Goal: Information Seeking & Learning: Learn about a topic

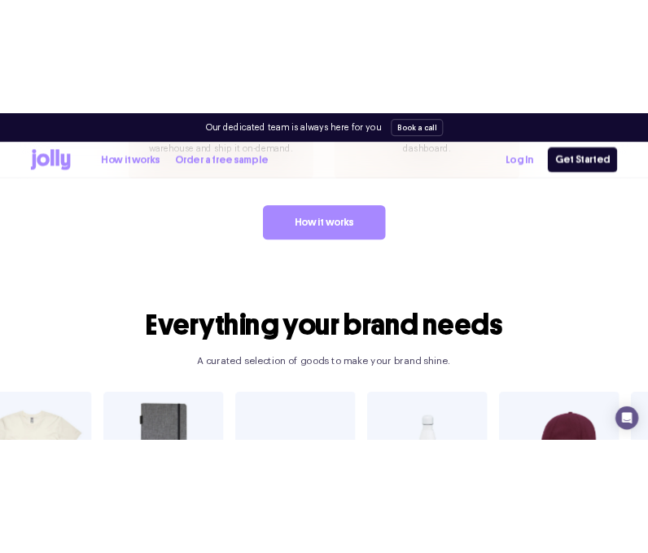
scroll to position [2768, 0]
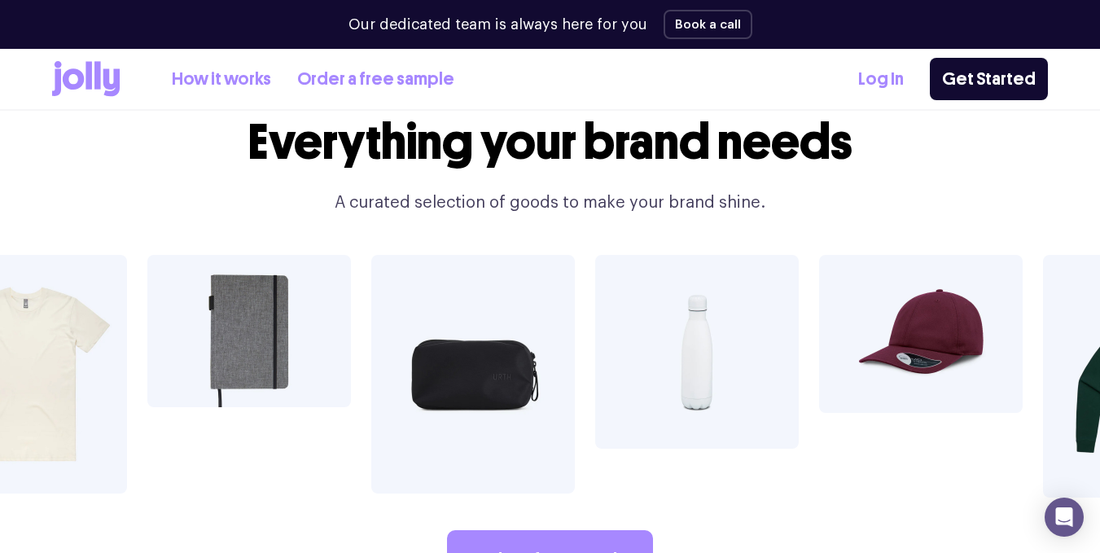
click at [791, 28] on div "Our dedicated team is always here for you Book a call" at bounding box center [550, 24] width 996 height 49
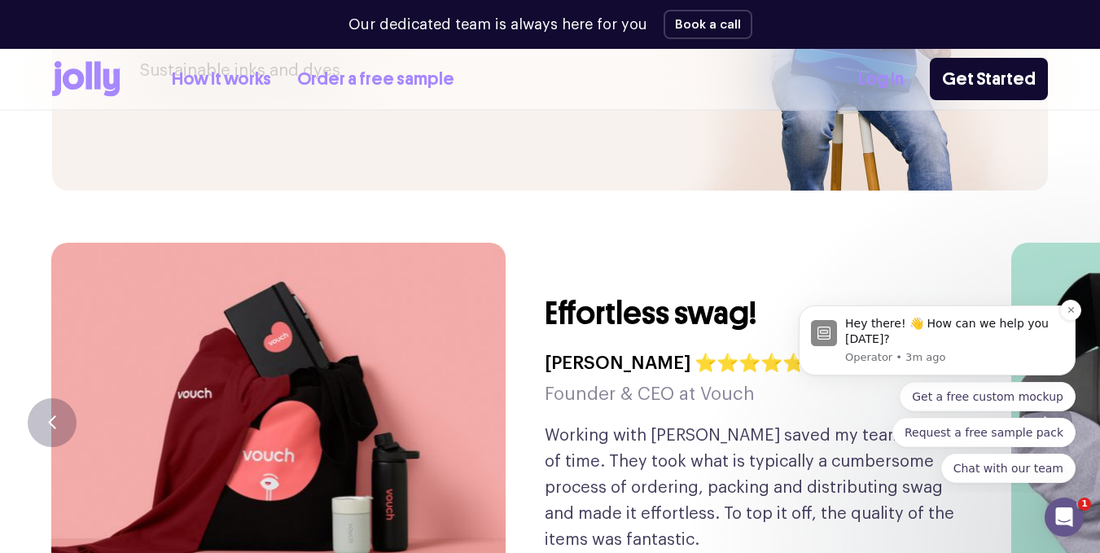
scroll to position [3777, 0]
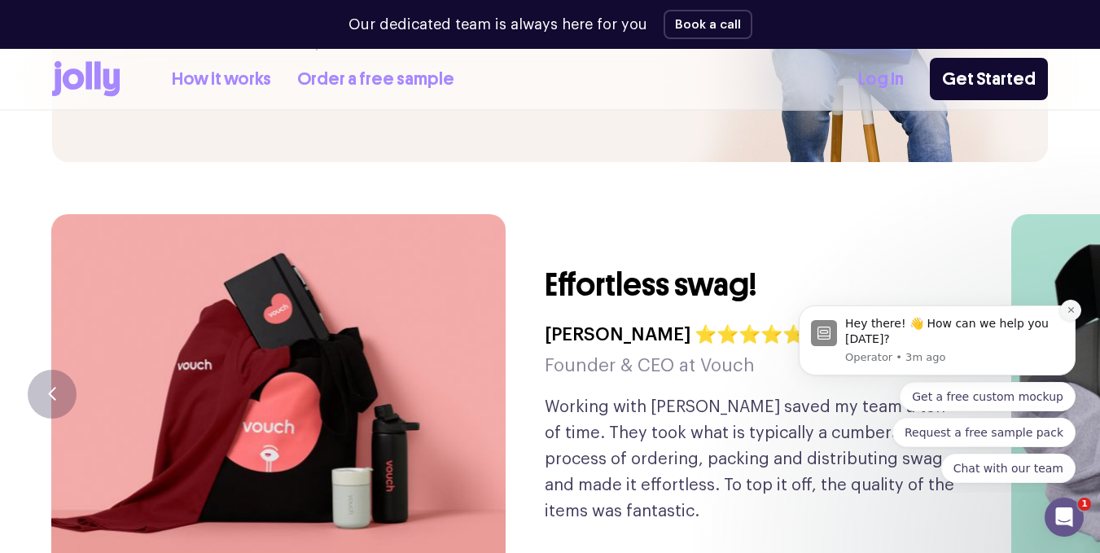
click at [1067, 311] on icon "Dismiss notification" at bounding box center [1070, 309] width 9 height 9
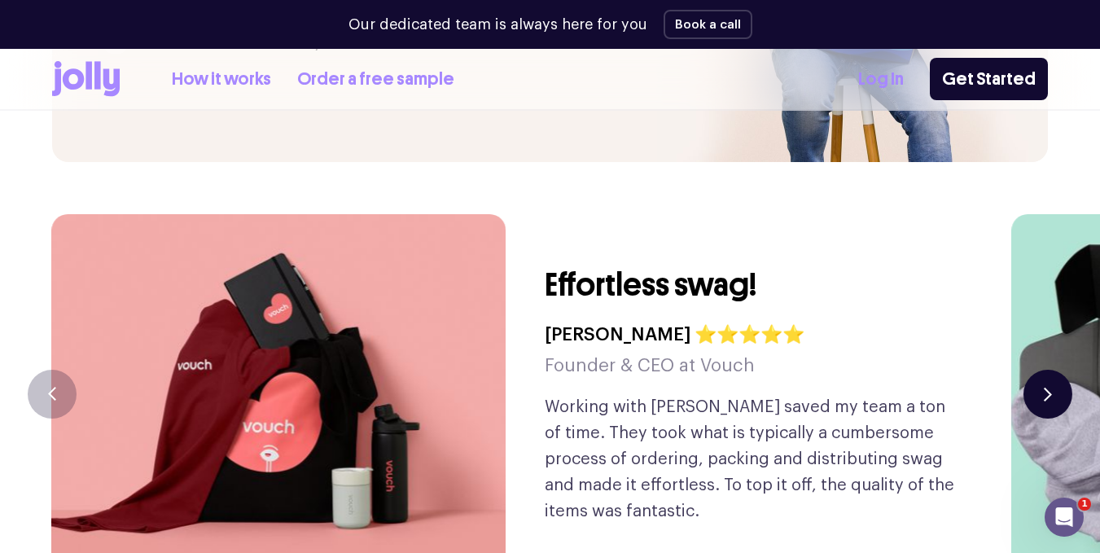
click at [1040, 370] on button "button" at bounding box center [1047, 394] width 49 height 49
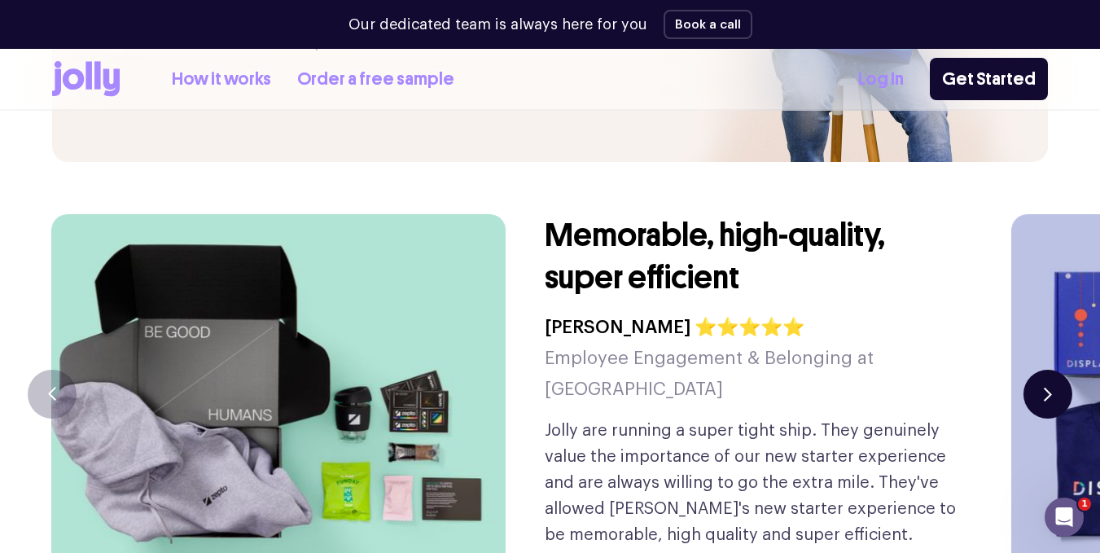
click at [1062, 370] on button "button" at bounding box center [1047, 394] width 49 height 49
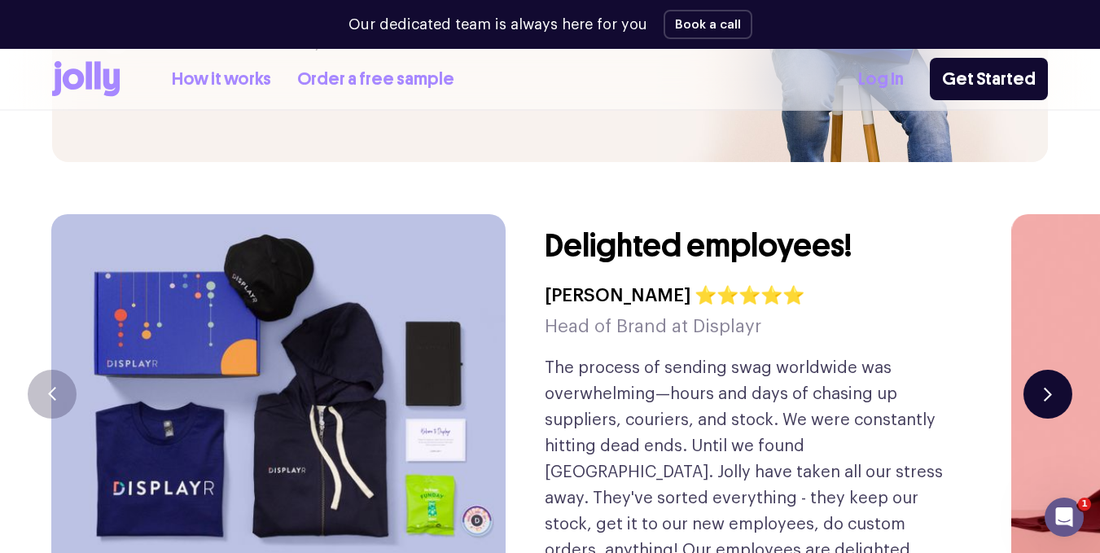
click at [1062, 370] on button "button" at bounding box center [1047, 394] width 49 height 49
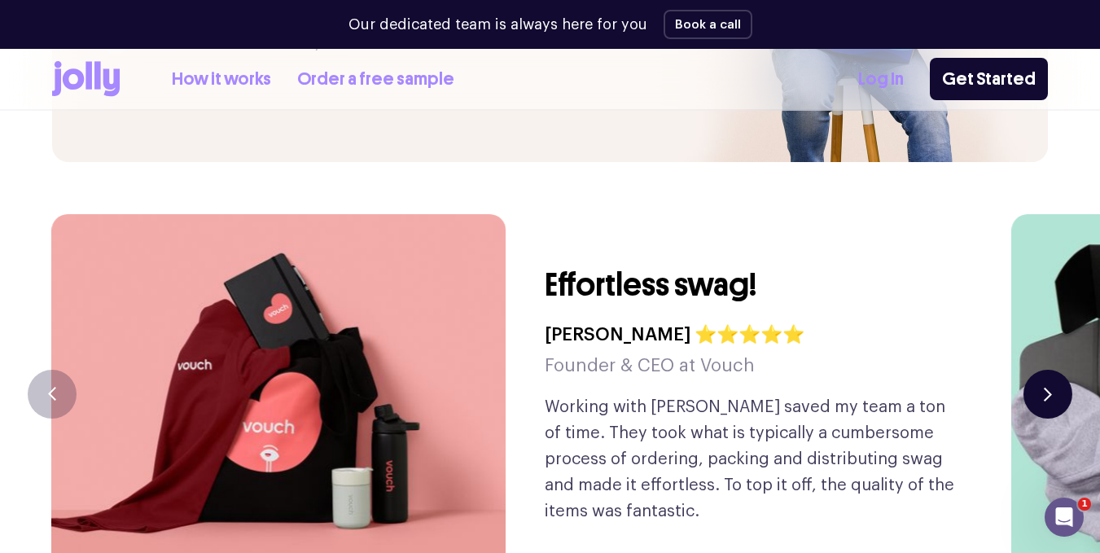
click at [1062, 370] on button "button" at bounding box center [1047, 394] width 49 height 49
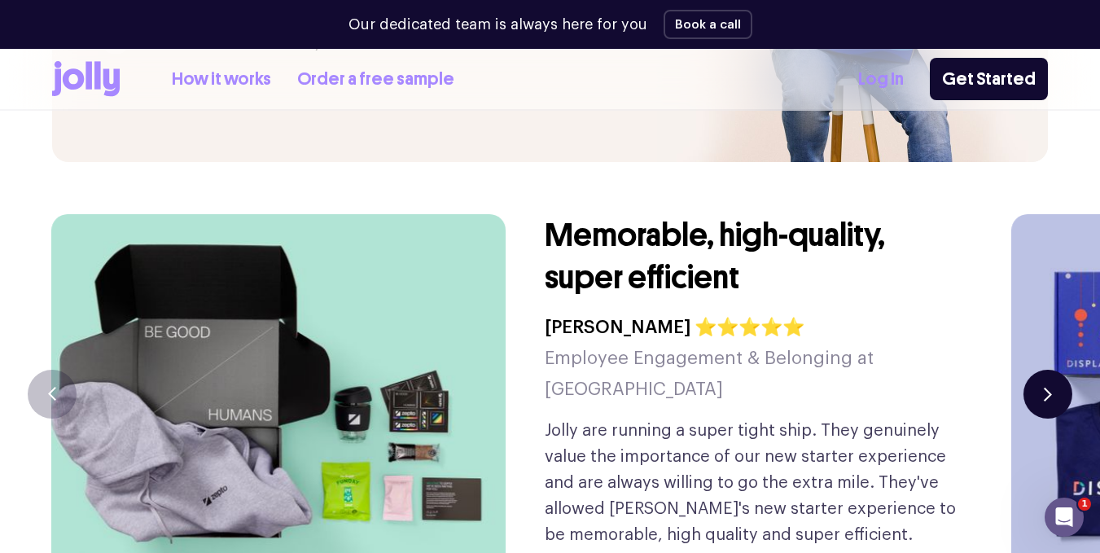
click at [1062, 370] on button "button" at bounding box center [1047, 394] width 49 height 49
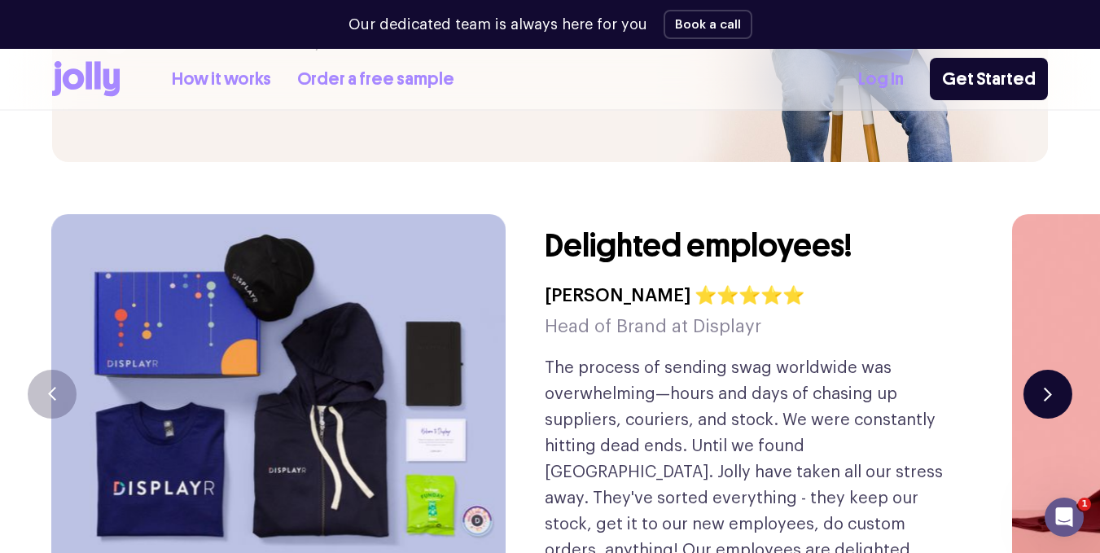
click at [1062, 370] on button "button" at bounding box center [1047, 394] width 49 height 49
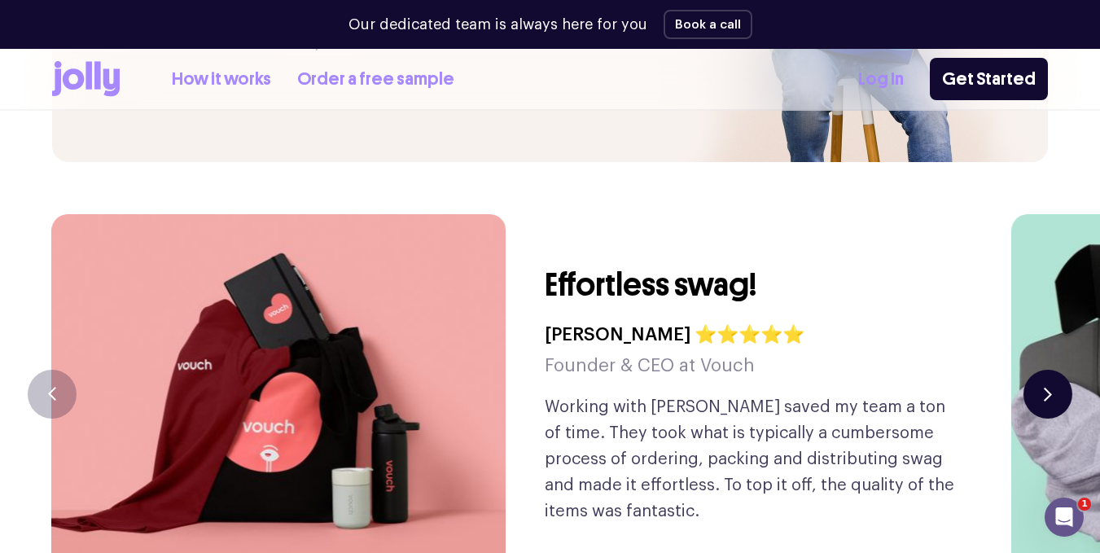
click at [1062, 370] on button "button" at bounding box center [1047, 394] width 49 height 49
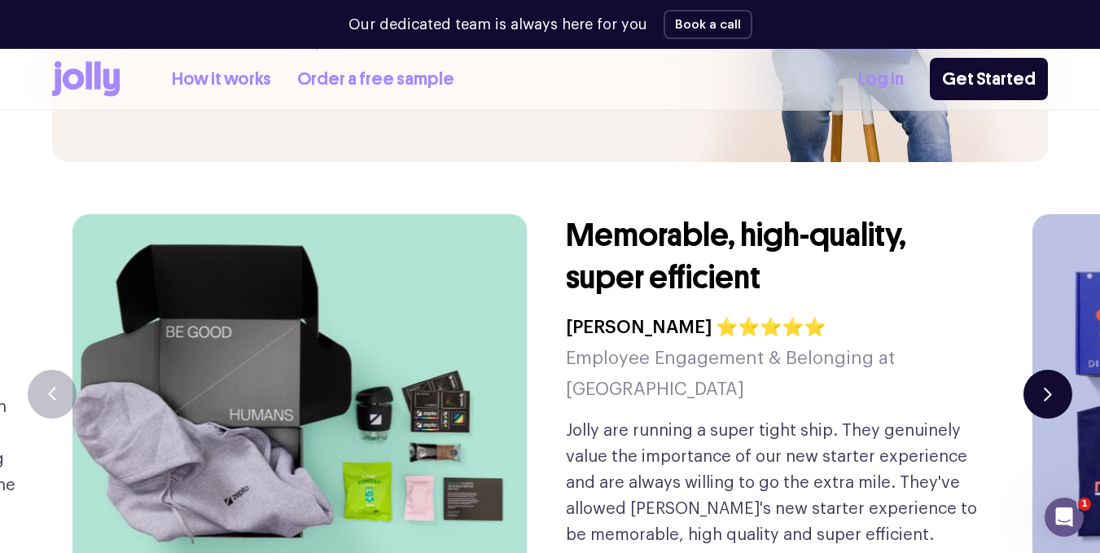
click at [1062, 370] on button "button" at bounding box center [1047, 394] width 49 height 49
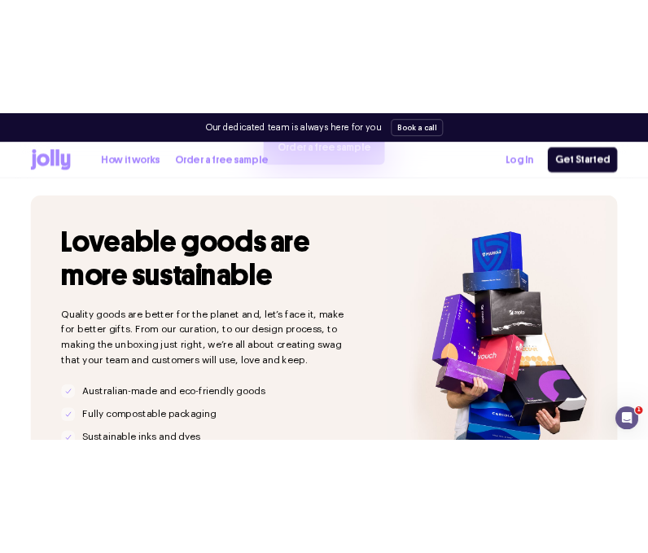
scroll to position [3288, 0]
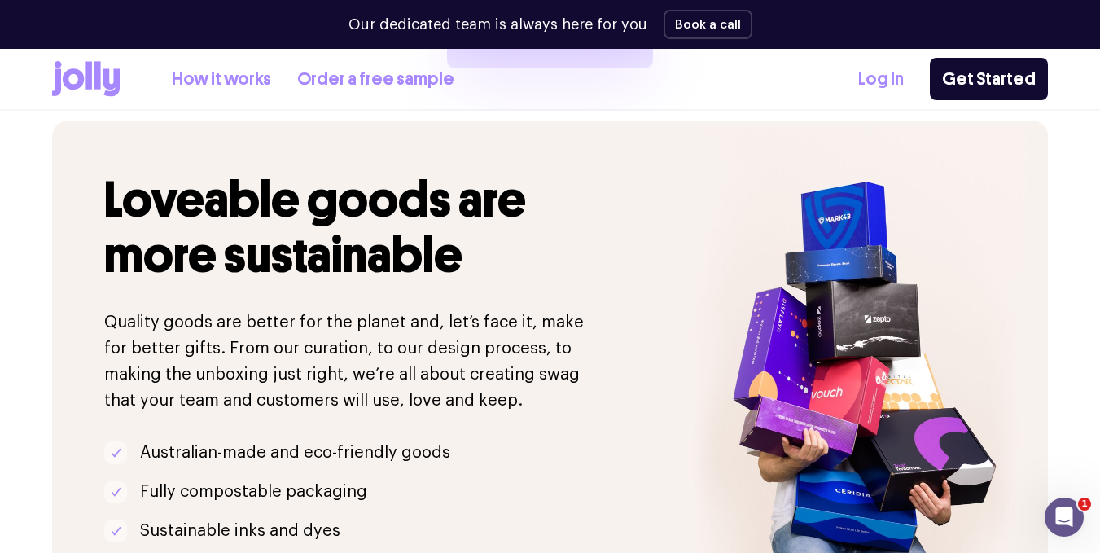
click at [915, 320] on img at bounding box center [852, 385] width 391 height 530
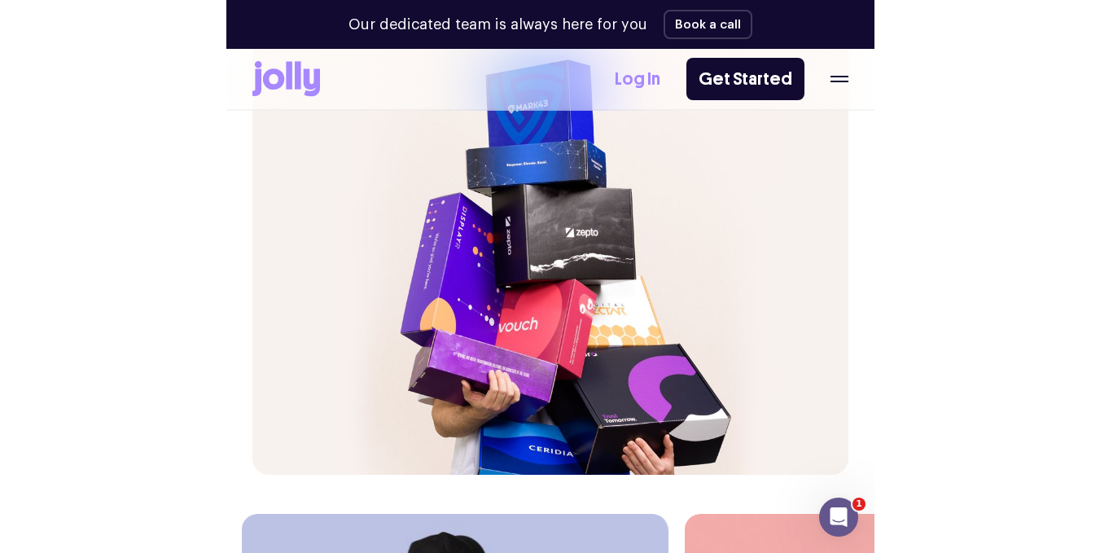
scroll to position [3614, 0]
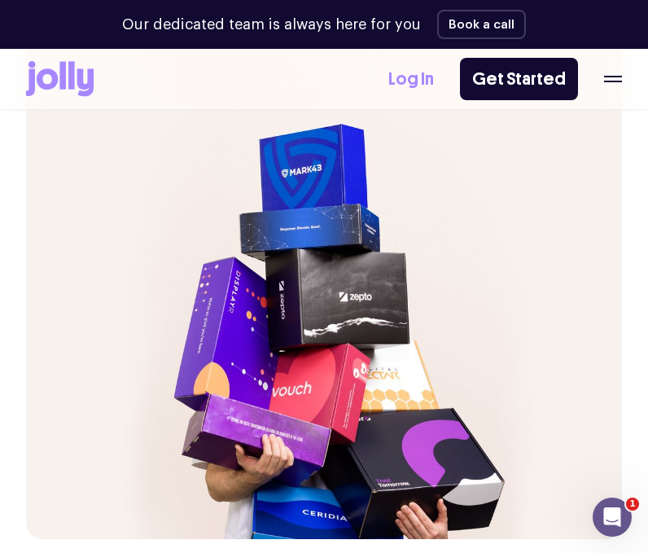
click at [572, 342] on div "Loveable goods are more sustainable Quality goods are better for the planet and…" at bounding box center [324, 86] width 596 height 905
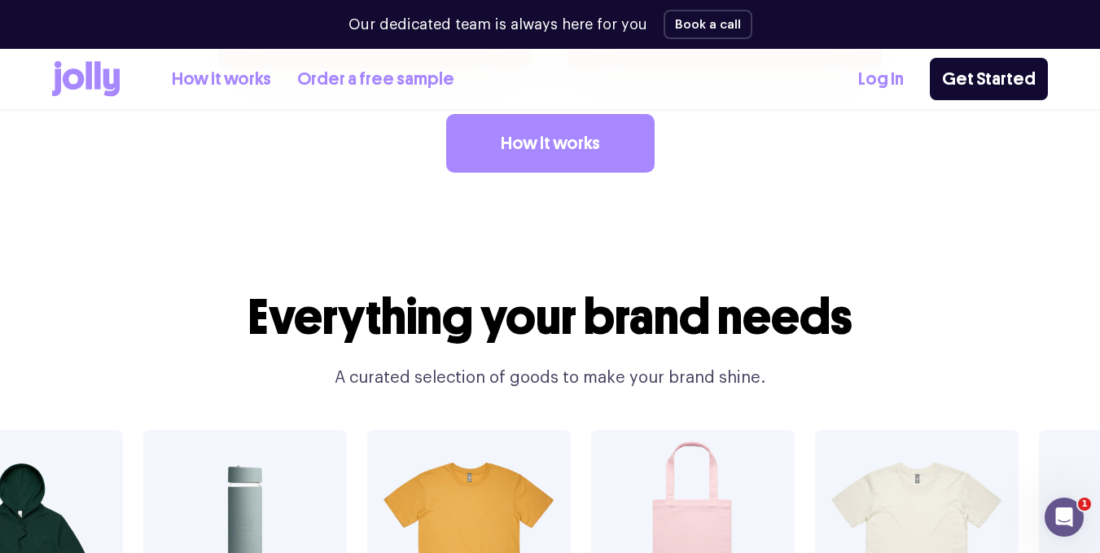
scroll to position [2474, 0]
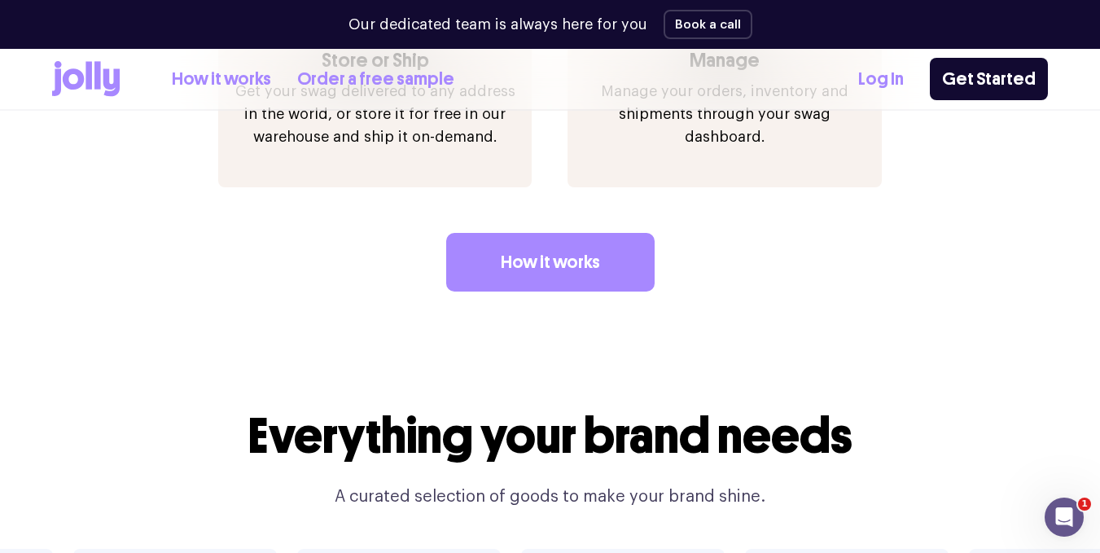
click at [874, 68] on link "Log In" at bounding box center [881, 79] width 46 height 27
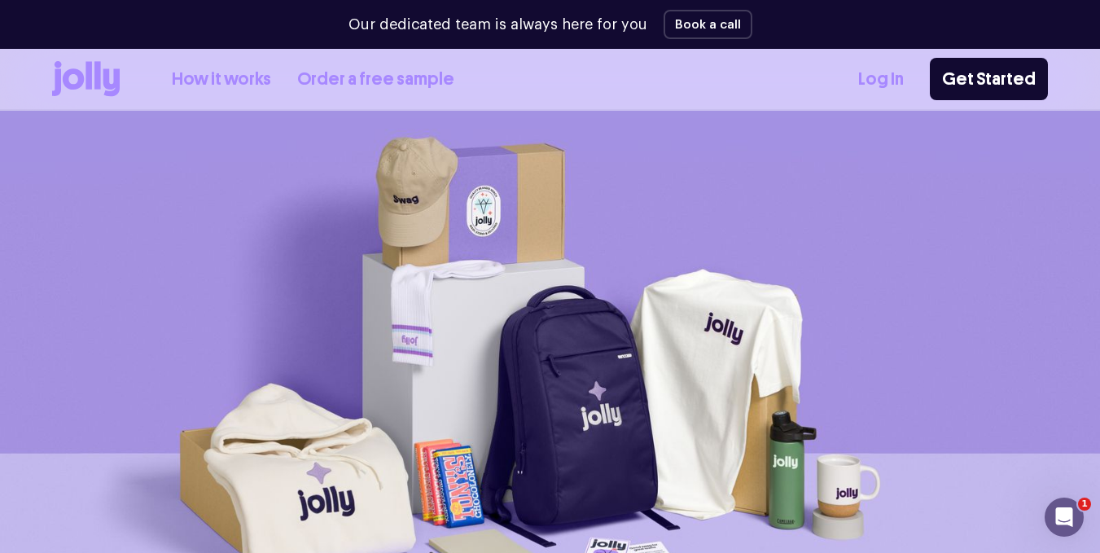
scroll to position [0, 0]
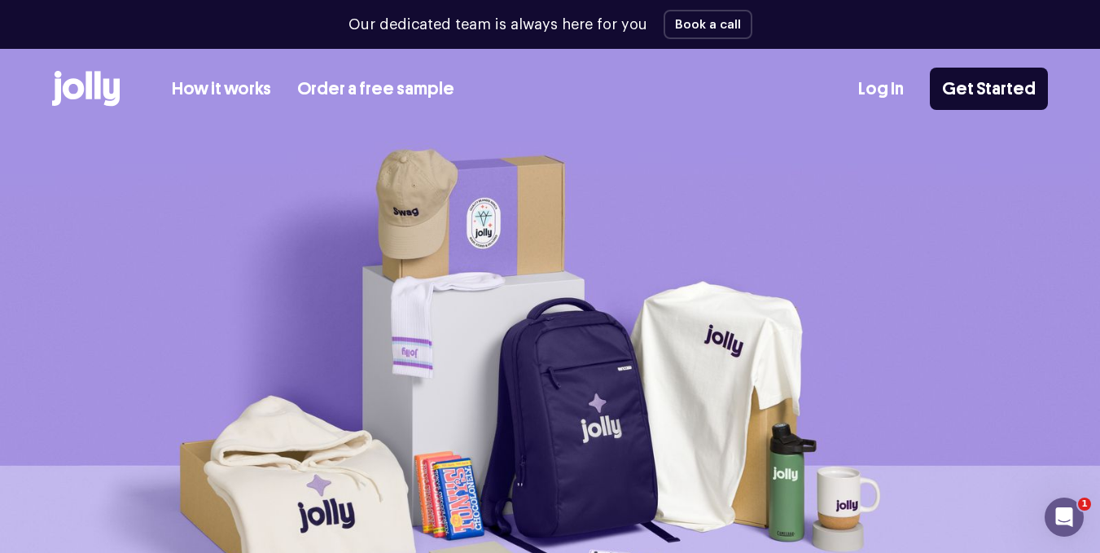
click at [333, 91] on link "Order a free sample" at bounding box center [375, 89] width 157 height 27
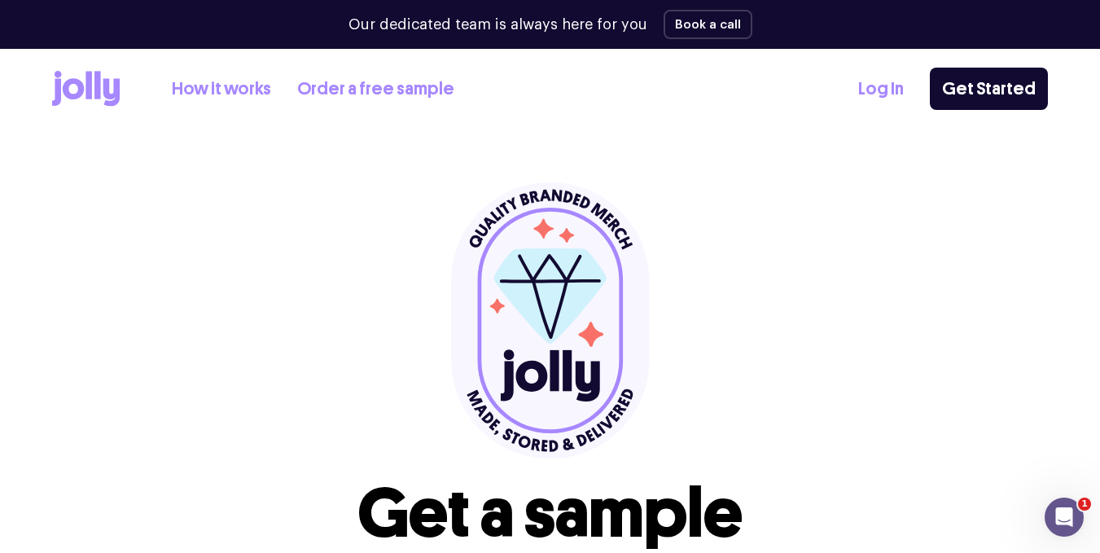
click at [521, 326] on icon at bounding box center [550, 320] width 199 height 276
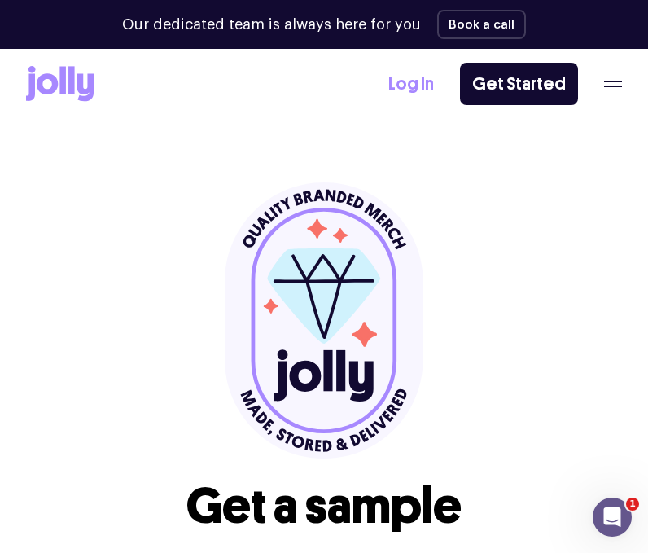
click at [167, 197] on div "Get a sample Here’s something we prepared earlier! We’ll send you a handful of …" at bounding box center [323, 413] width 379 height 462
click at [401, 254] on icon at bounding box center [324, 320] width 199 height 276
click at [39, 88] on icon at bounding box center [47, 83] width 21 height 21
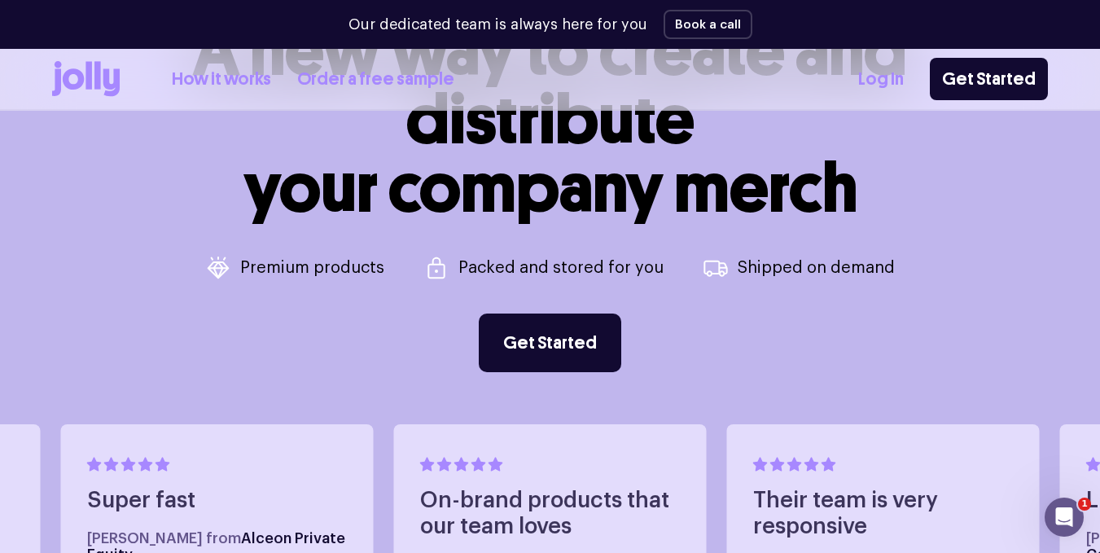
scroll to position [651, 0]
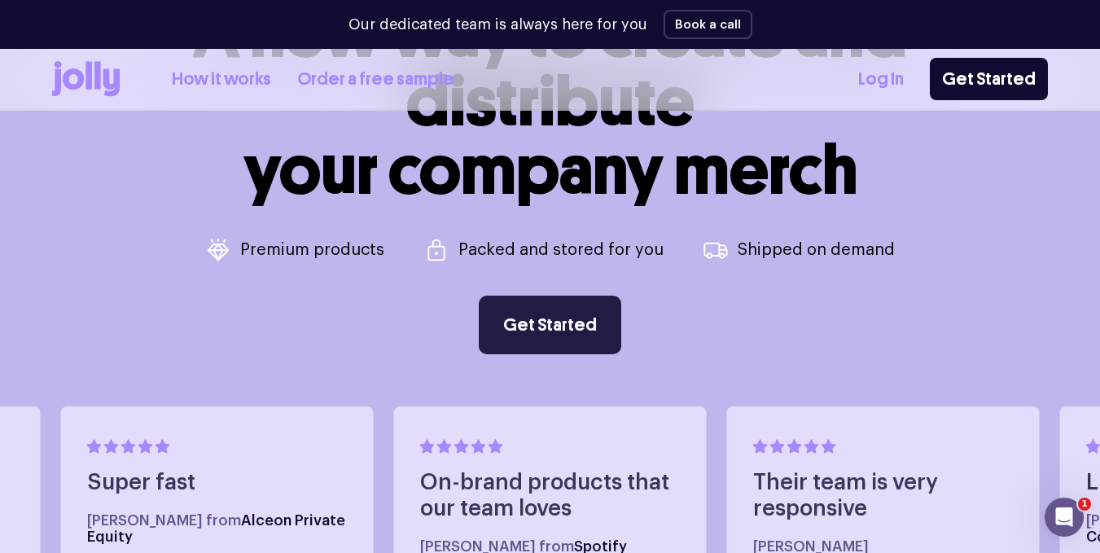
click at [602, 338] on link "Get Started" at bounding box center [550, 325] width 142 height 59
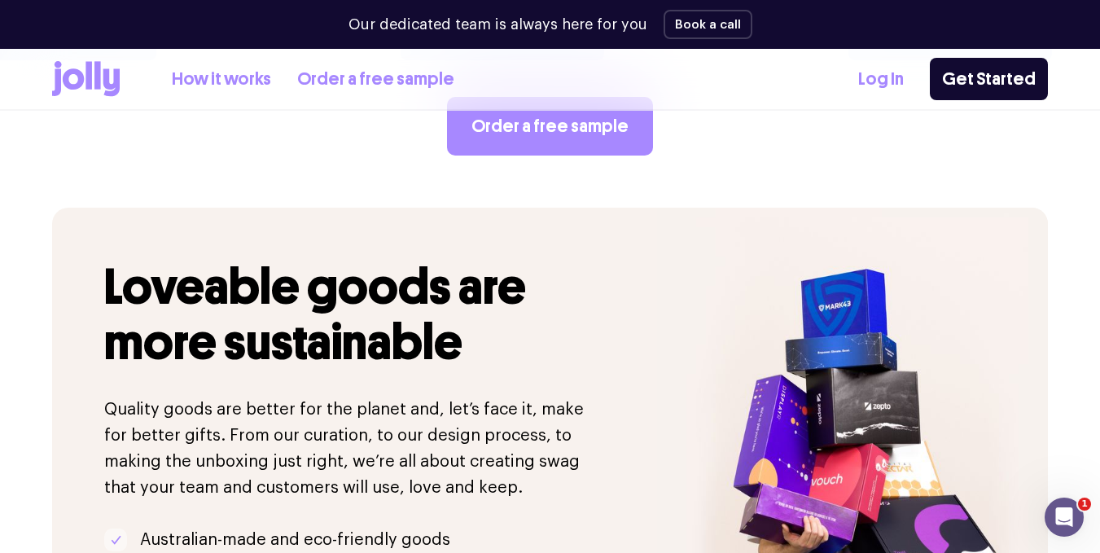
scroll to position [2881, 0]
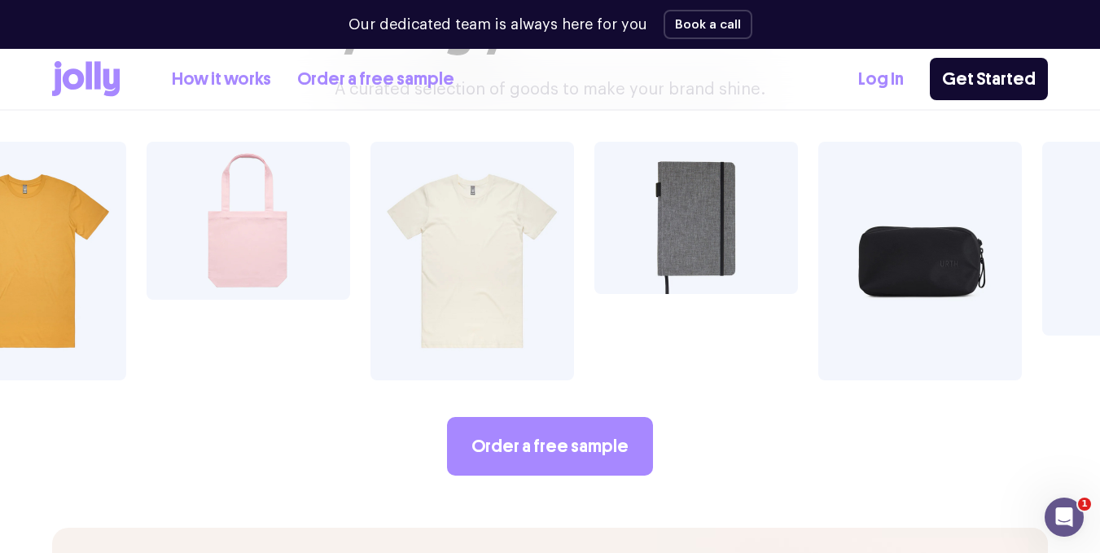
click at [247, 80] on link "How it works" at bounding box center [221, 79] width 99 height 27
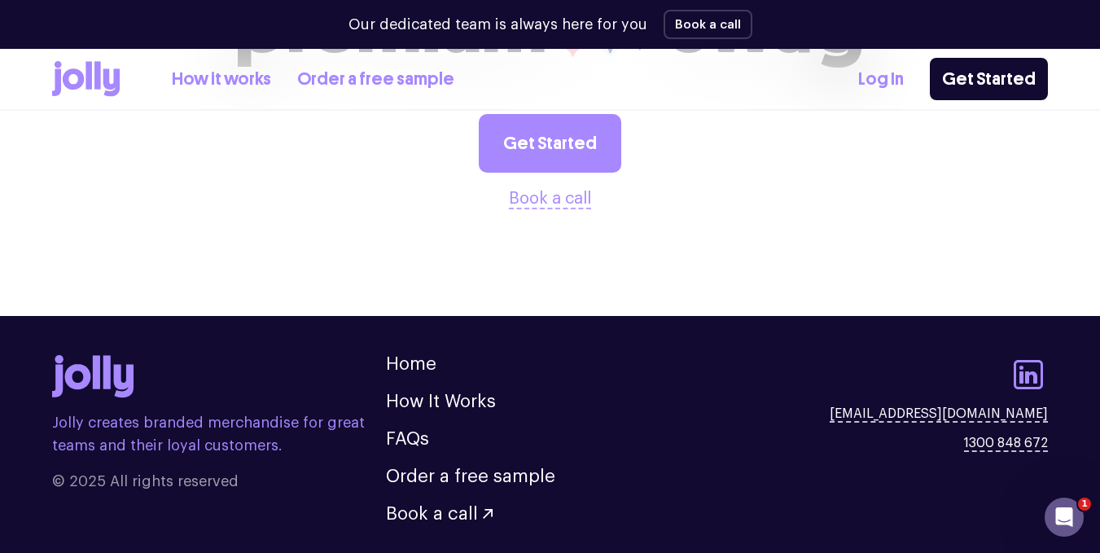
scroll to position [3264, 0]
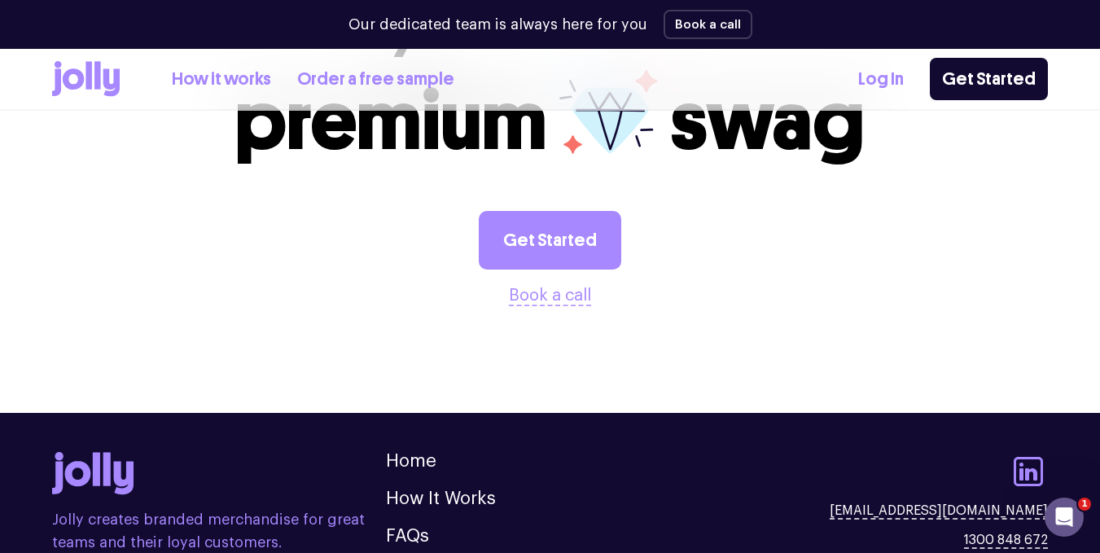
click at [85, 87] on icon at bounding box center [86, 79] width 68 height 36
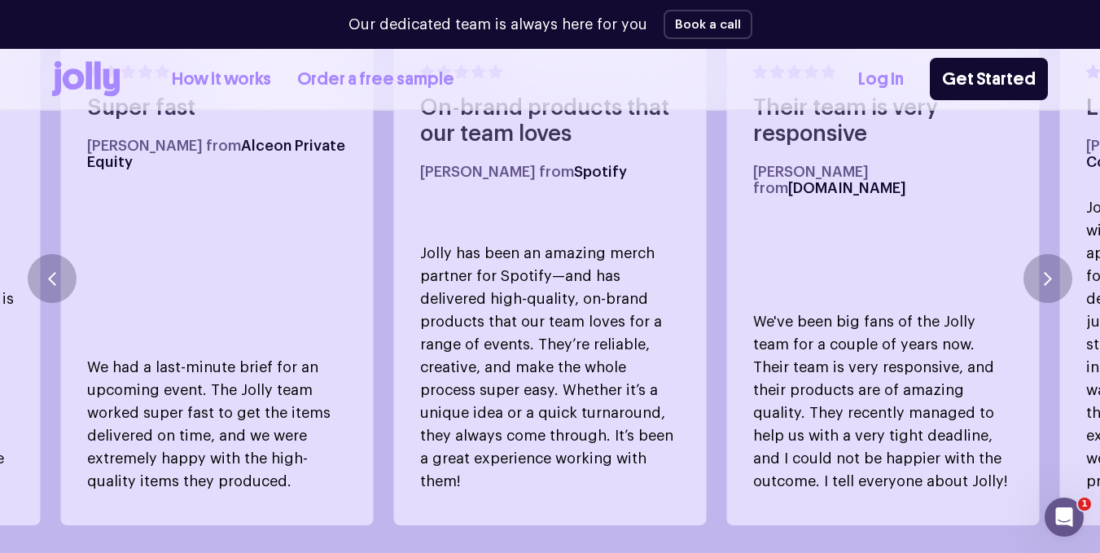
scroll to position [896, 0]
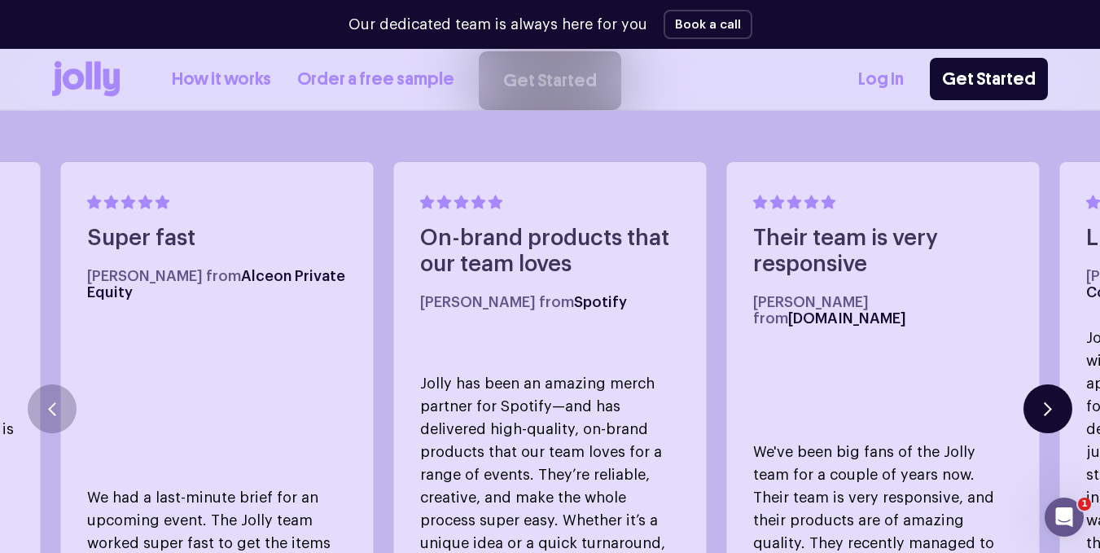
click at [1058, 392] on button "button" at bounding box center [1047, 408] width 49 height 49
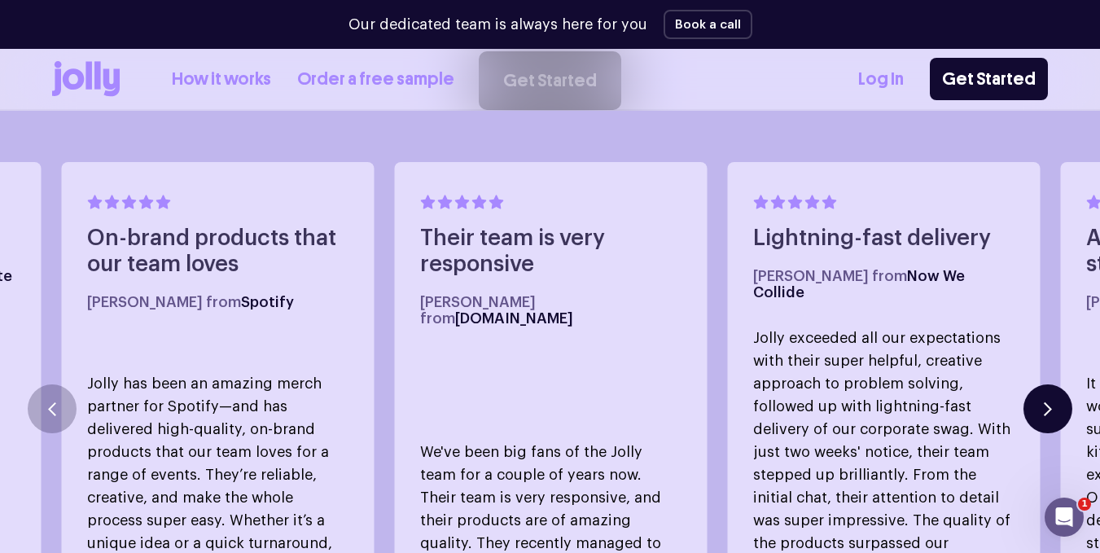
click at [1058, 393] on button "button" at bounding box center [1047, 408] width 49 height 49
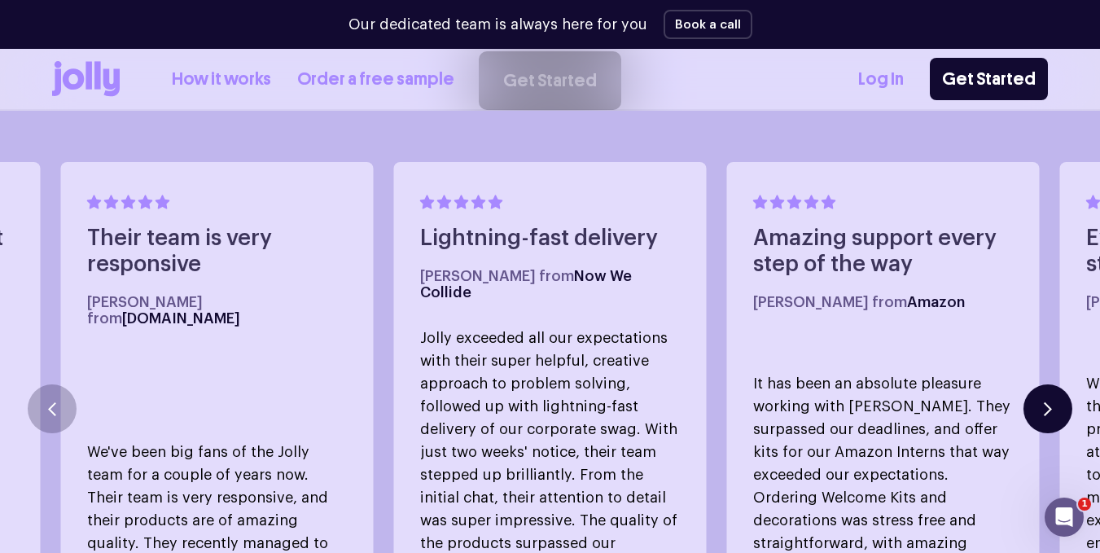
click at [1058, 393] on button "button" at bounding box center [1047, 408] width 49 height 49
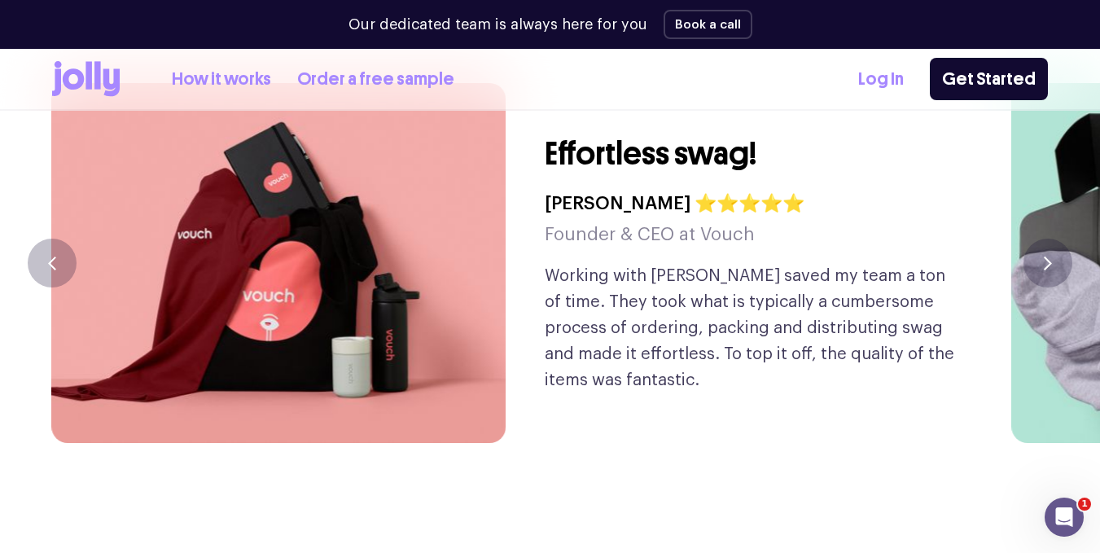
scroll to position [3826, 0]
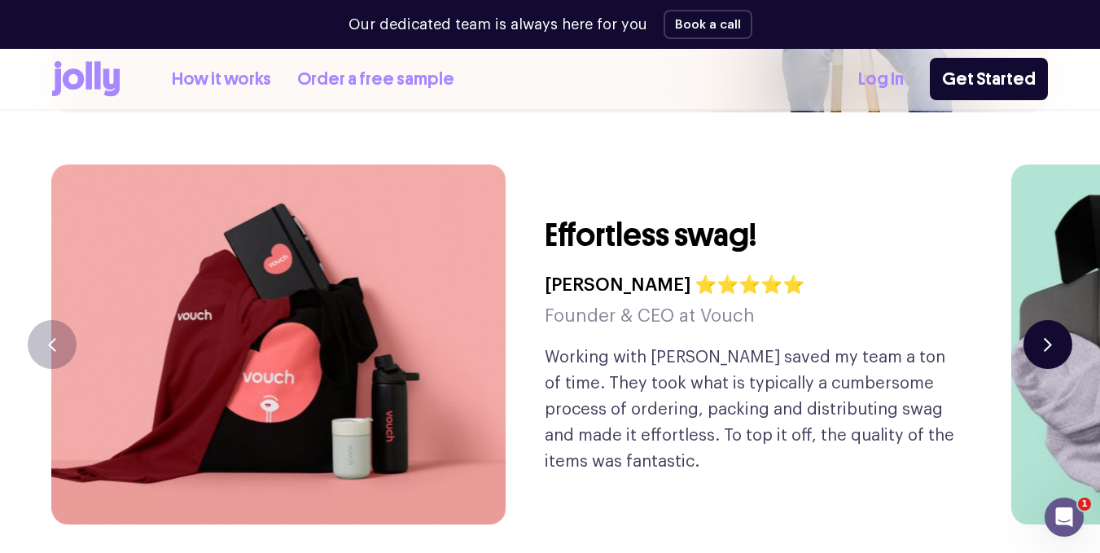
click at [1041, 320] on button "button" at bounding box center [1047, 344] width 49 height 49
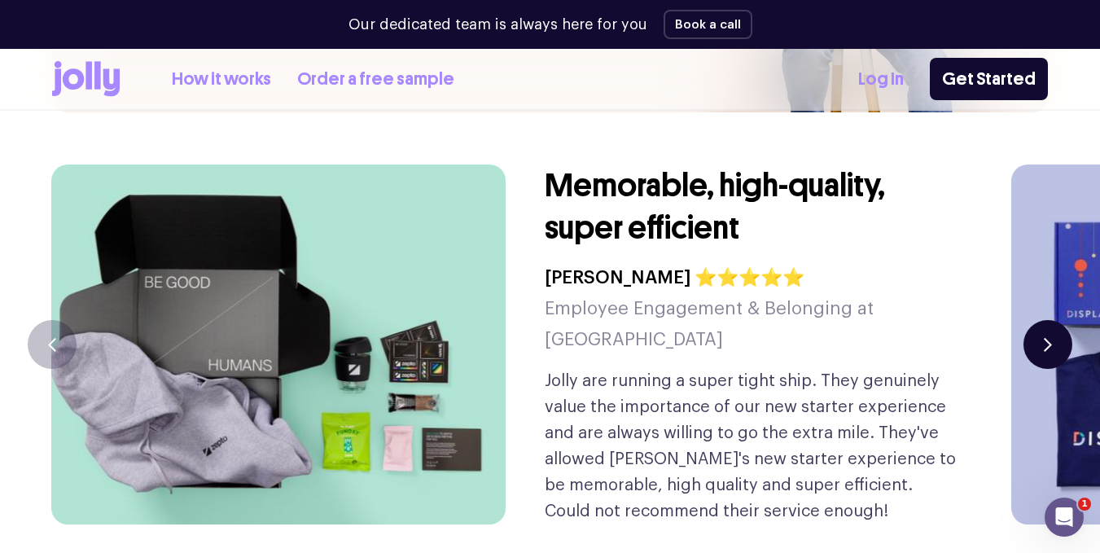
click at [1034, 320] on button "button" at bounding box center [1047, 344] width 49 height 49
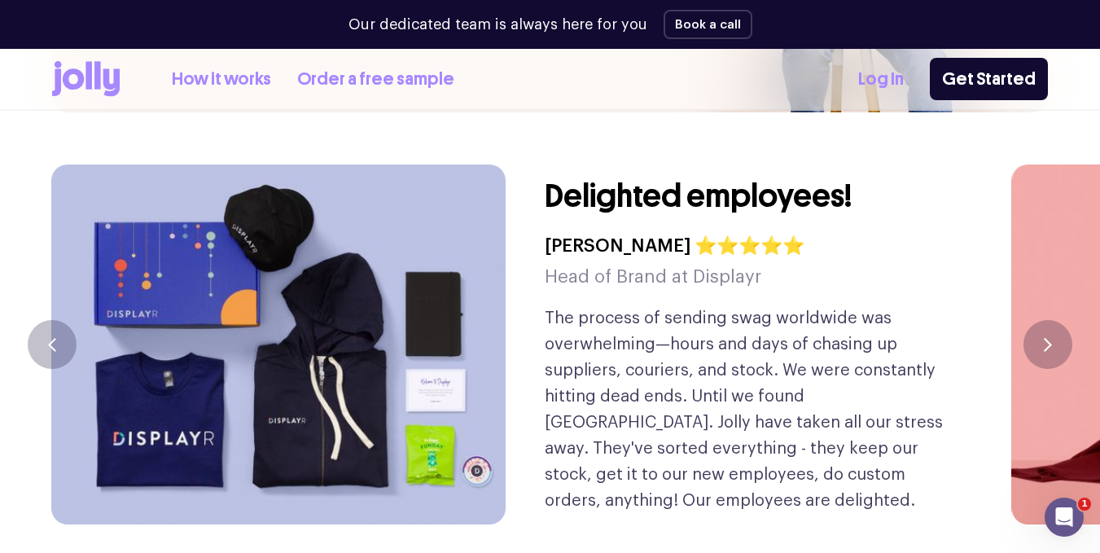
click at [1034, 320] on button "button" at bounding box center [1047, 344] width 49 height 49
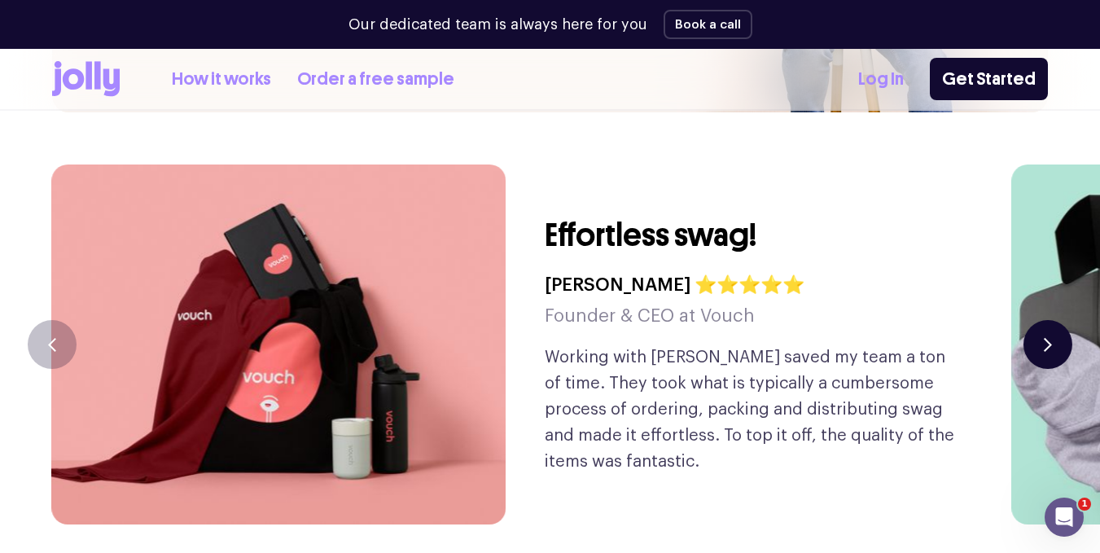
click at [1034, 320] on button "button" at bounding box center [1047, 344] width 49 height 49
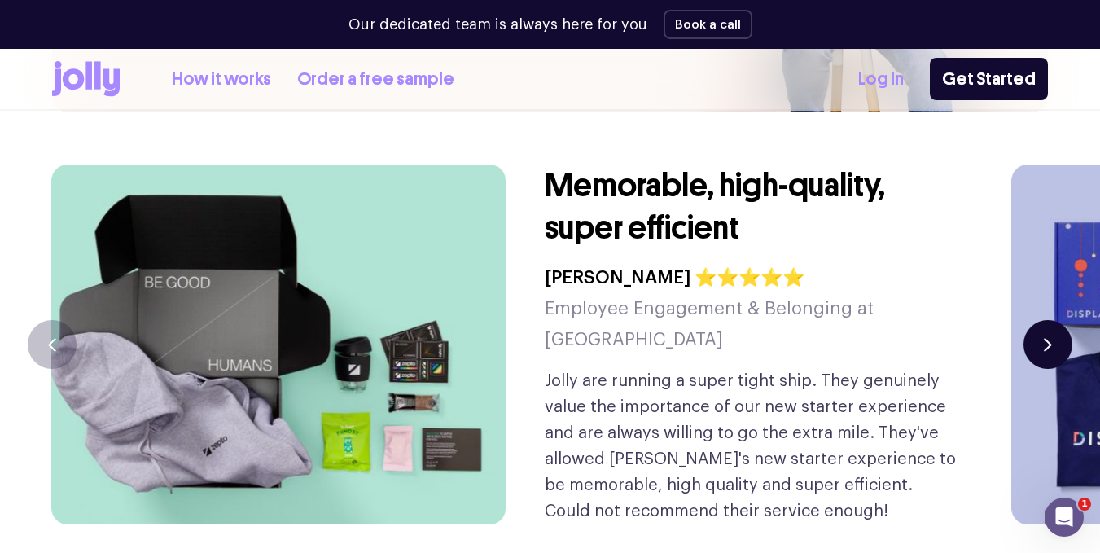
click at [1033, 320] on button "button" at bounding box center [1047, 344] width 49 height 49
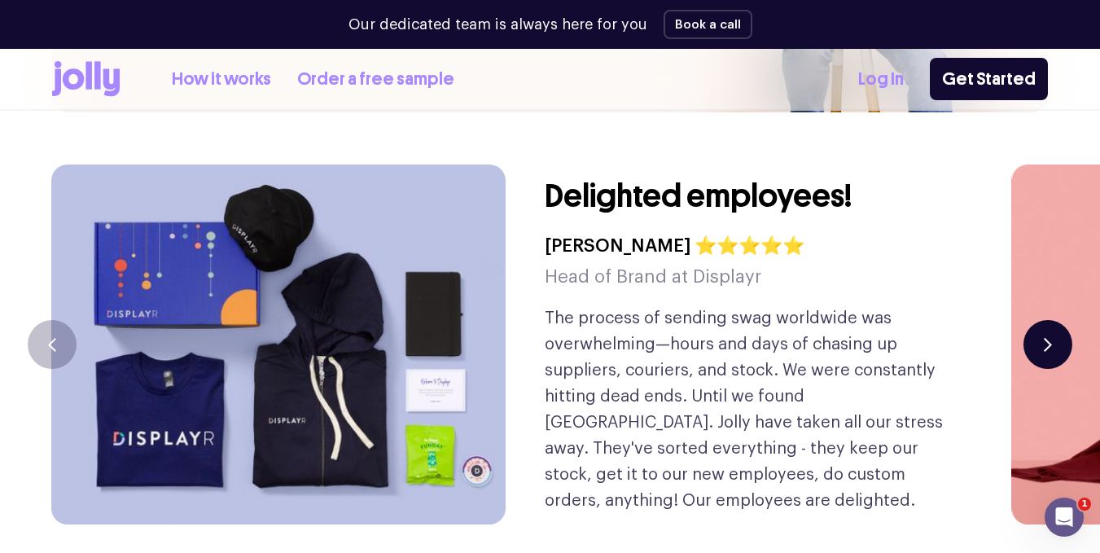
click at [1033, 320] on button "button" at bounding box center [1047, 344] width 49 height 49
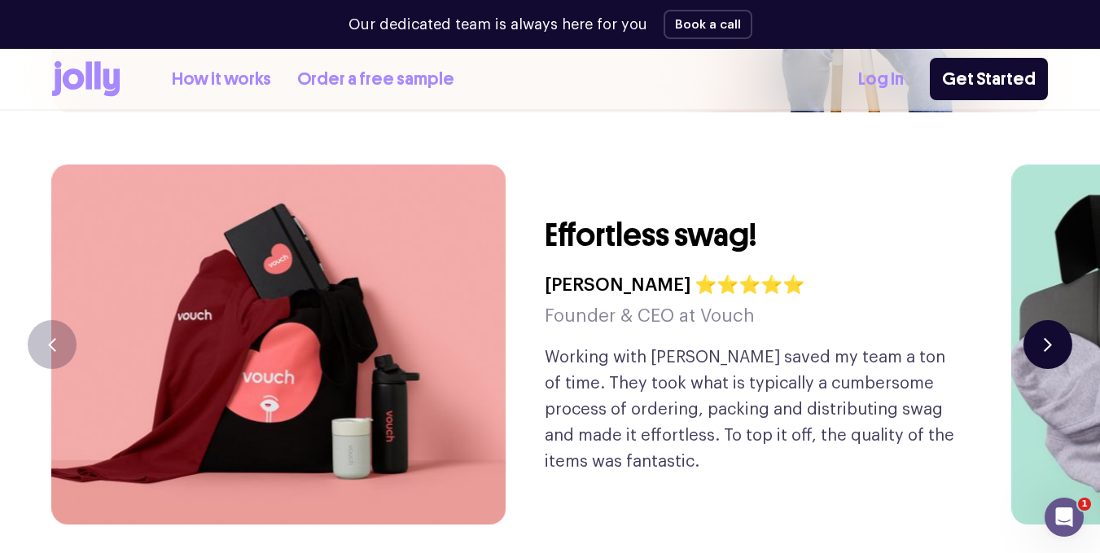
click at [1033, 320] on button "button" at bounding box center [1047, 344] width 49 height 49
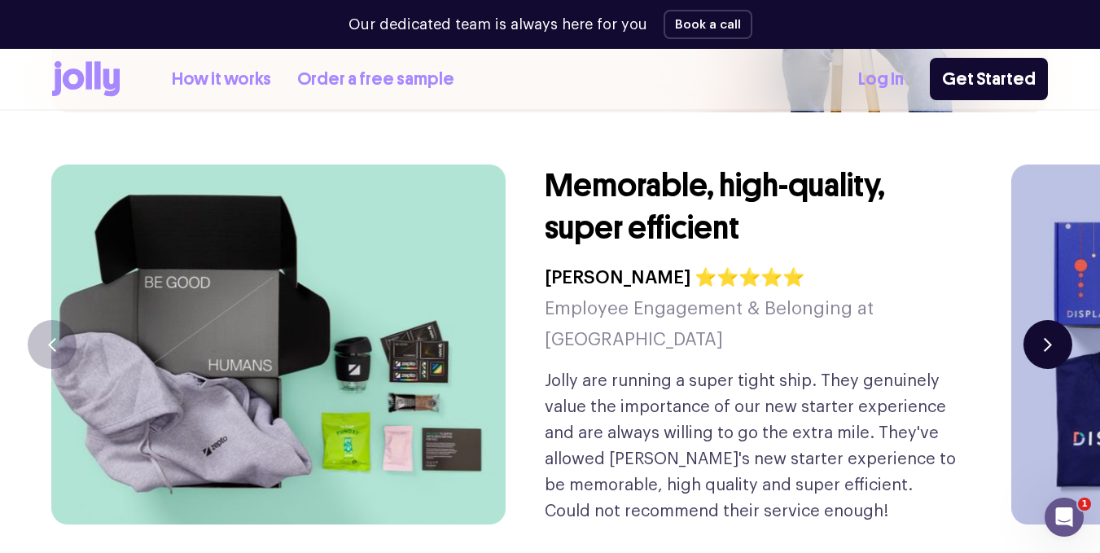
click at [1033, 320] on button "button" at bounding box center [1047, 344] width 49 height 49
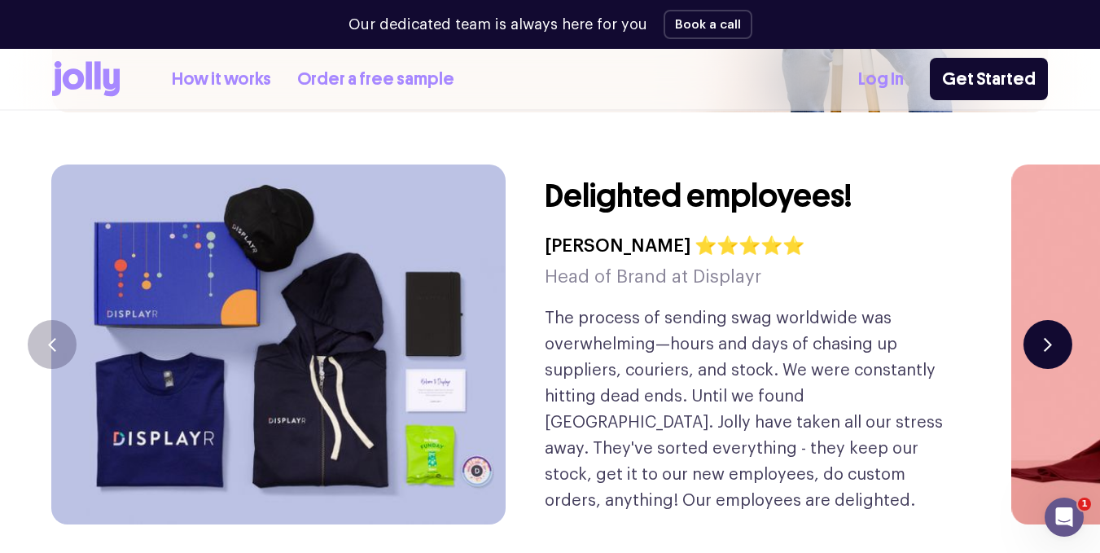
click at [1033, 320] on button "button" at bounding box center [1047, 344] width 49 height 49
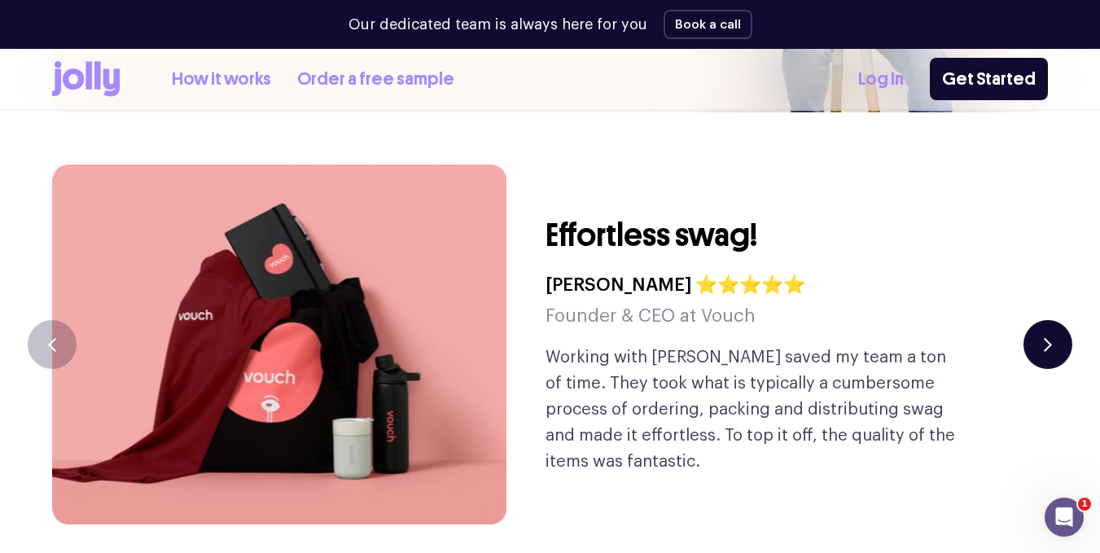
click at [1033, 320] on button "button" at bounding box center [1047, 344] width 49 height 49
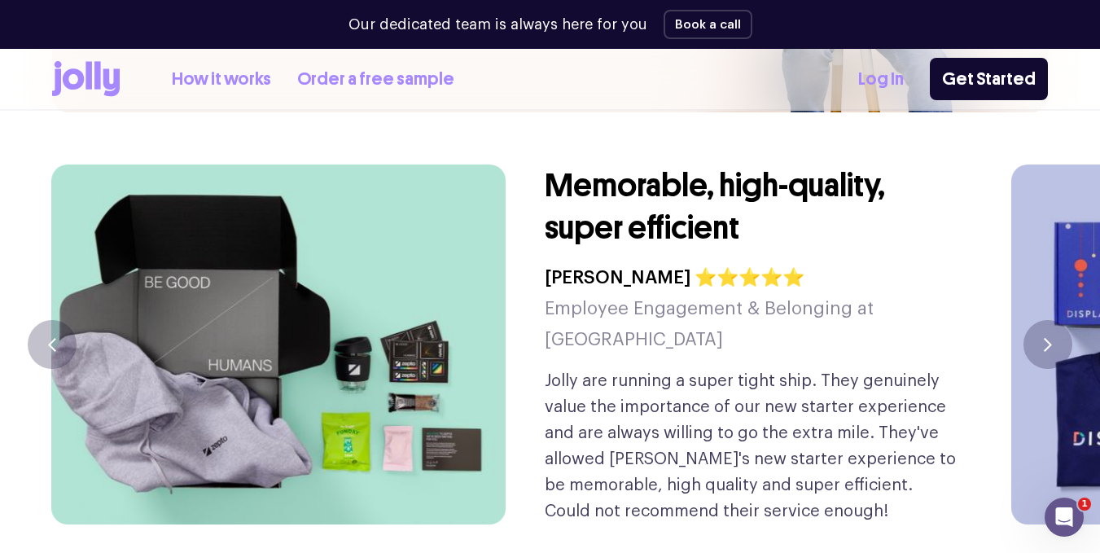
click at [223, 246] on img at bounding box center [278, 344] width 454 height 360
click at [1049, 338] on icon "button" at bounding box center [1048, 345] width 8 height 14
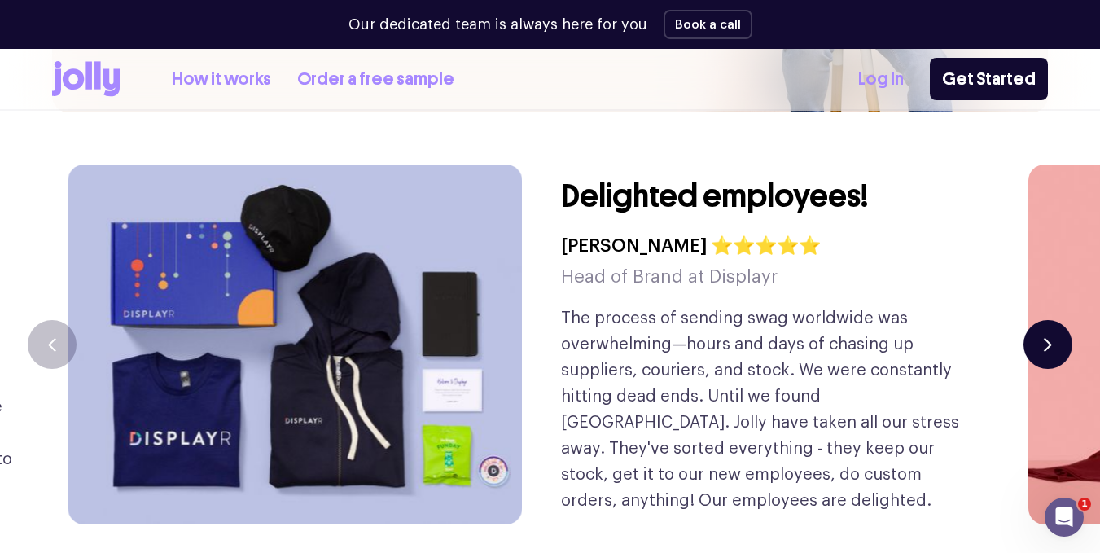
click at [1049, 338] on icon "button" at bounding box center [1048, 345] width 8 height 14
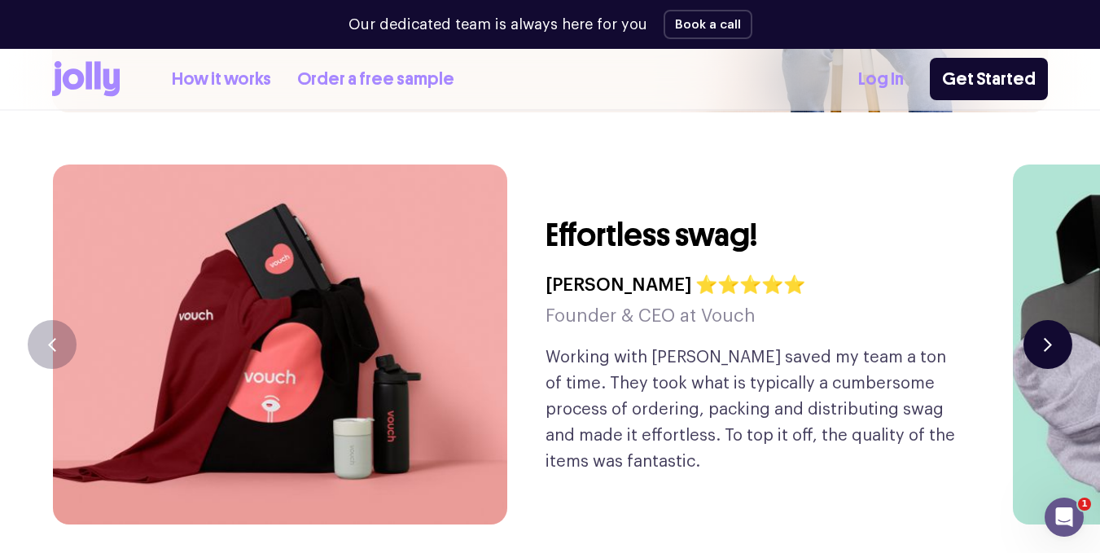
click at [1049, 338] on icon "button" at bounding box center [1048, 345] width 8 height 14
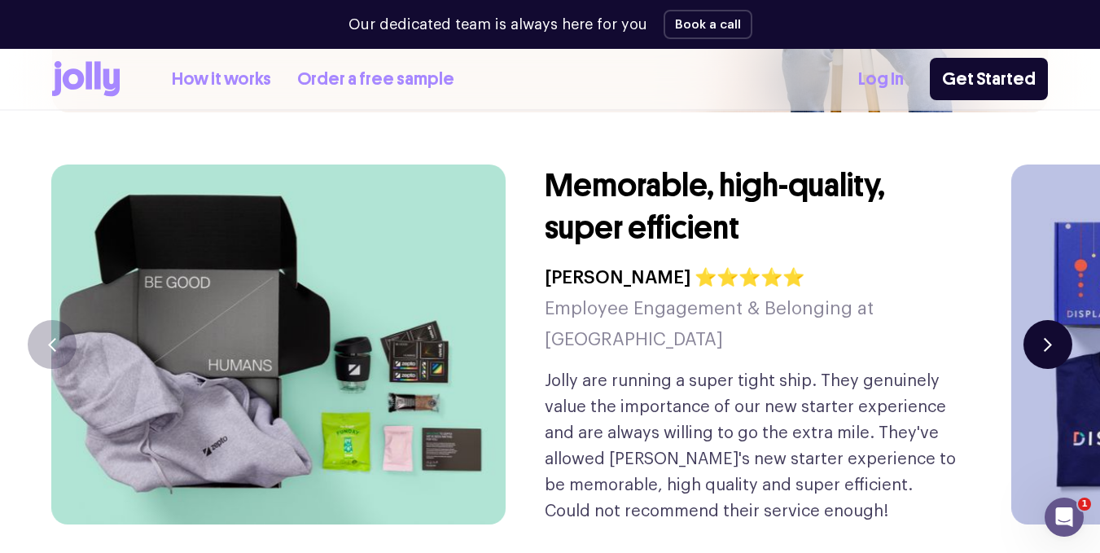
click at [1049, 338] on icon "button" at bounding box center [1048, 345] width 8 height 14
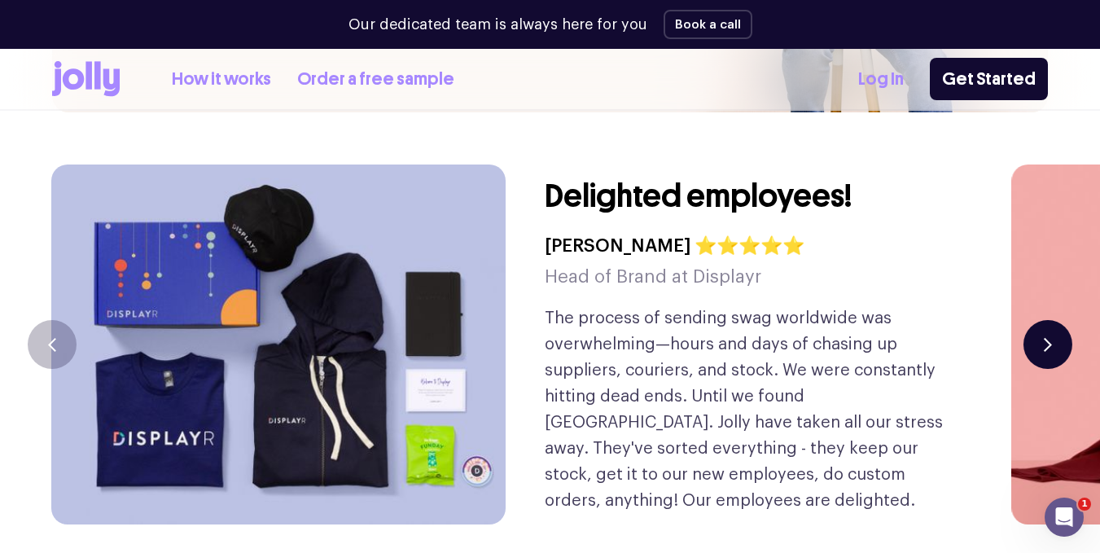
click at [1053, 320] on button "button" at bounding box center [1047, 344] width 49 height 49
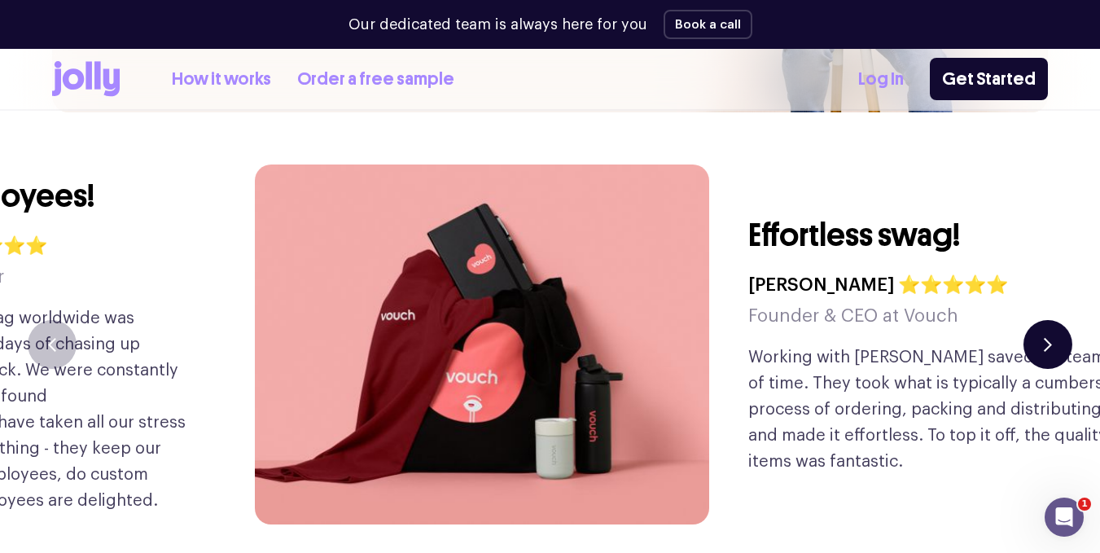
click at [1049, 339] on icon "button" at bounding box center [1048, 344] width 6 height 11
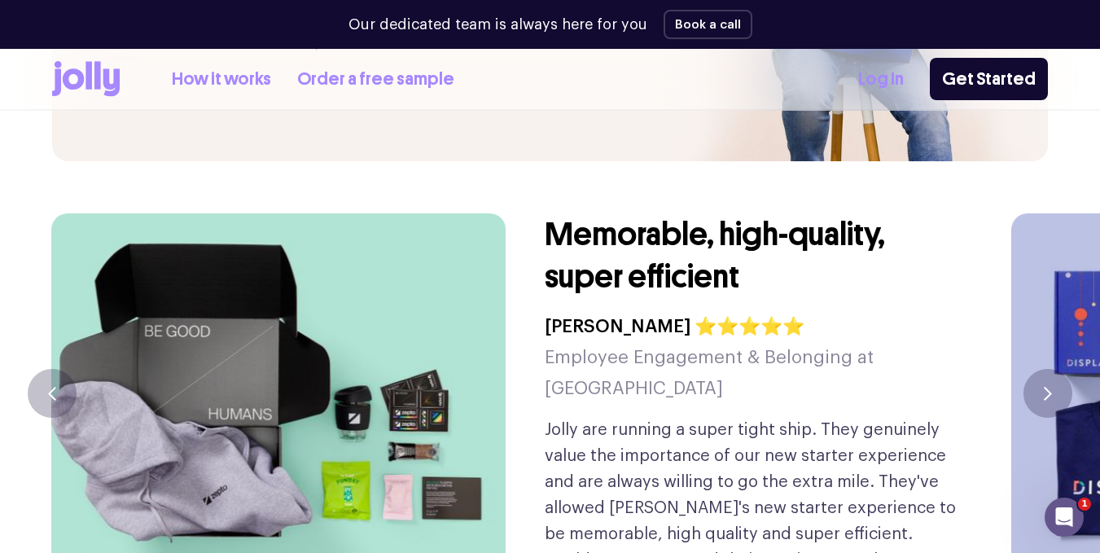
scroll to position [3777, 0]
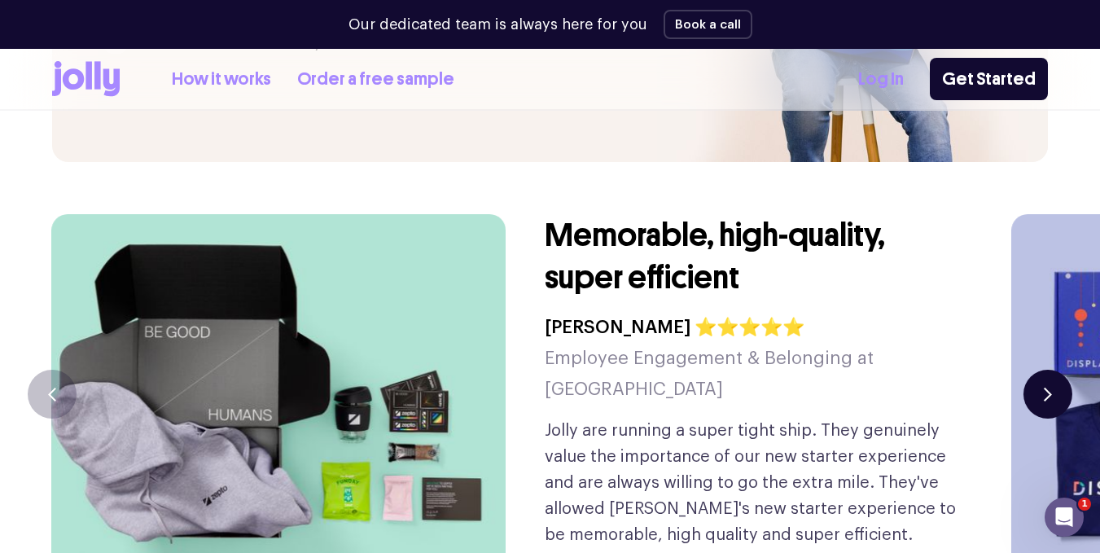
click at [1049, 388] on icon "button" at bounding box center [1048, 393] width 6 height 11
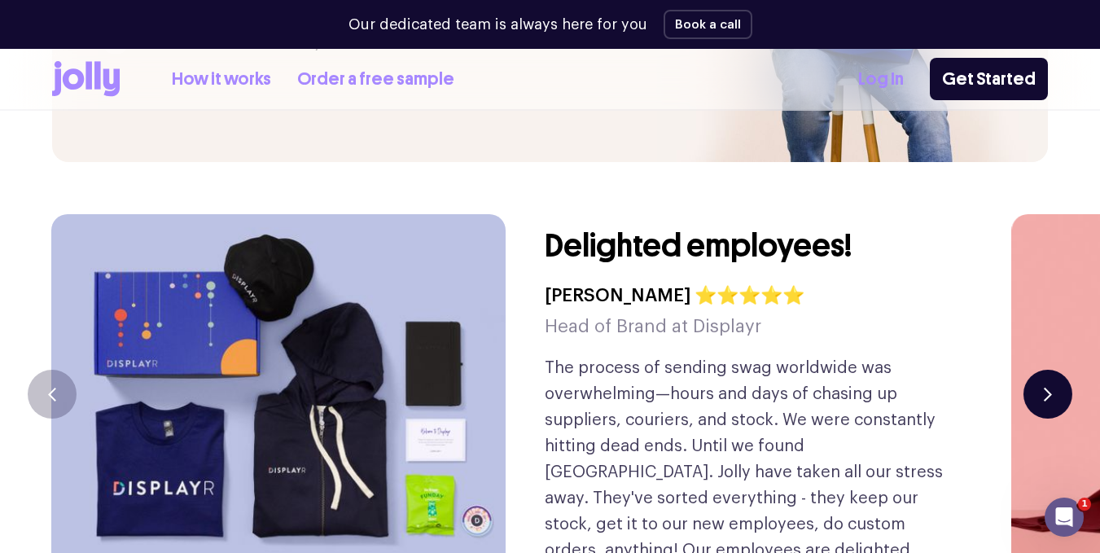
click at [1036, 370] on button "button" at bounding box center [1047, 394] width 49 height 49
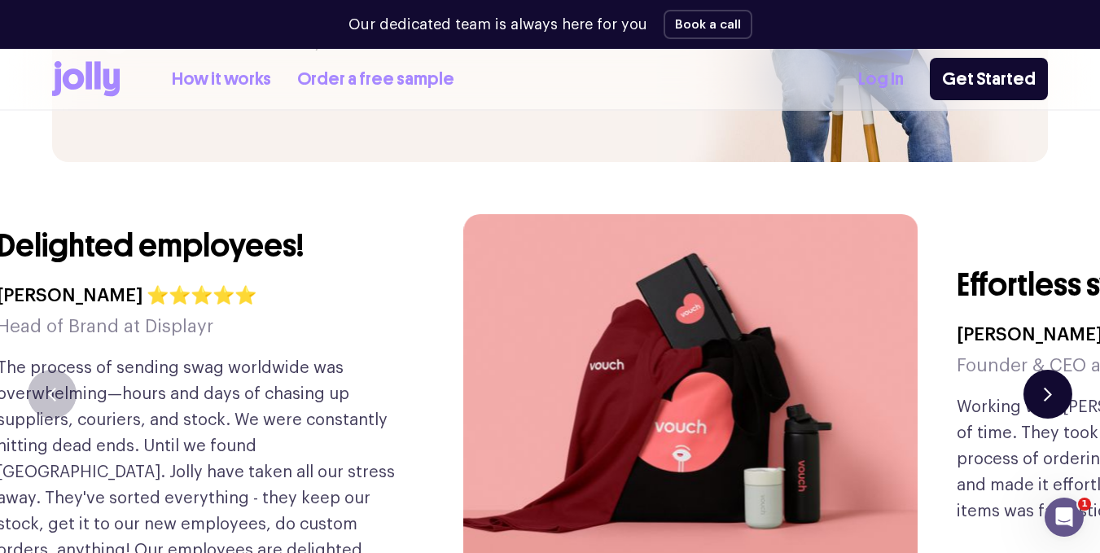
click at [1033, 370] on button "button" at bounding box center [1047, 394] width 49 height 49
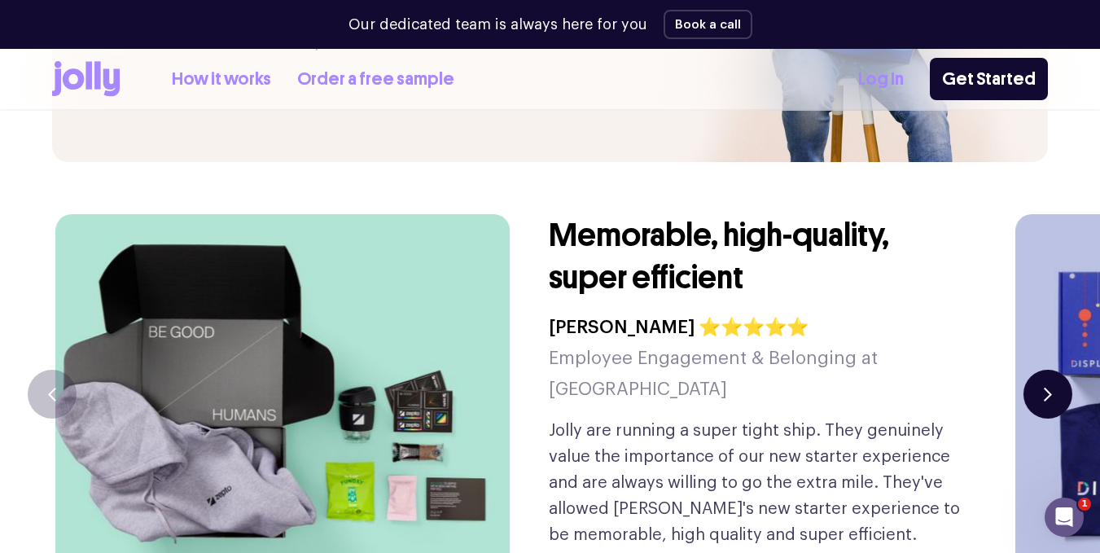
click at [1033, 370] on button "button" at bounding box center [1047, 394] width 49 height 49
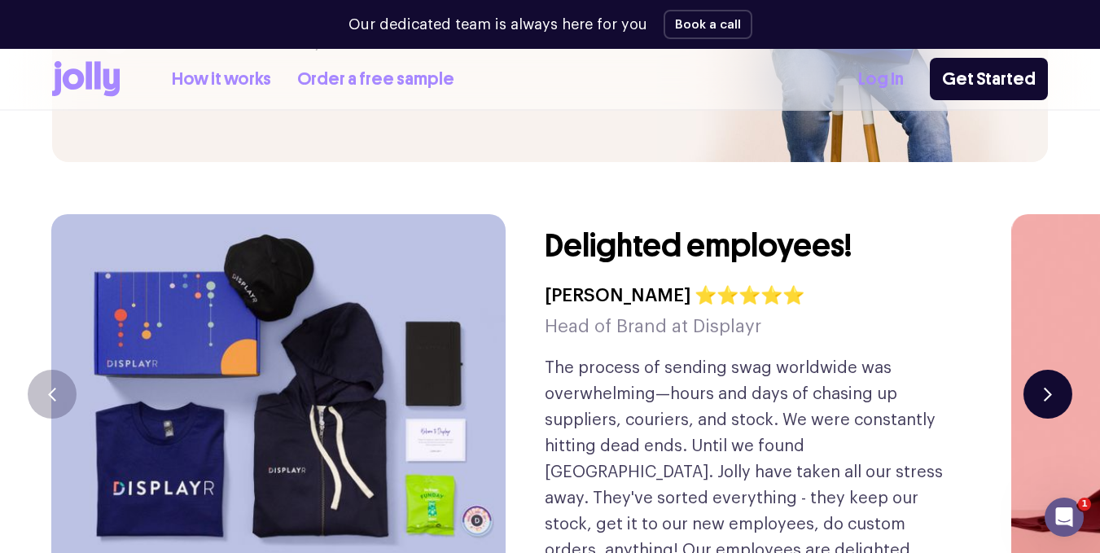
click at [1033, 370] on button "button" at bounding box center [1047, 394] width 49 height 49
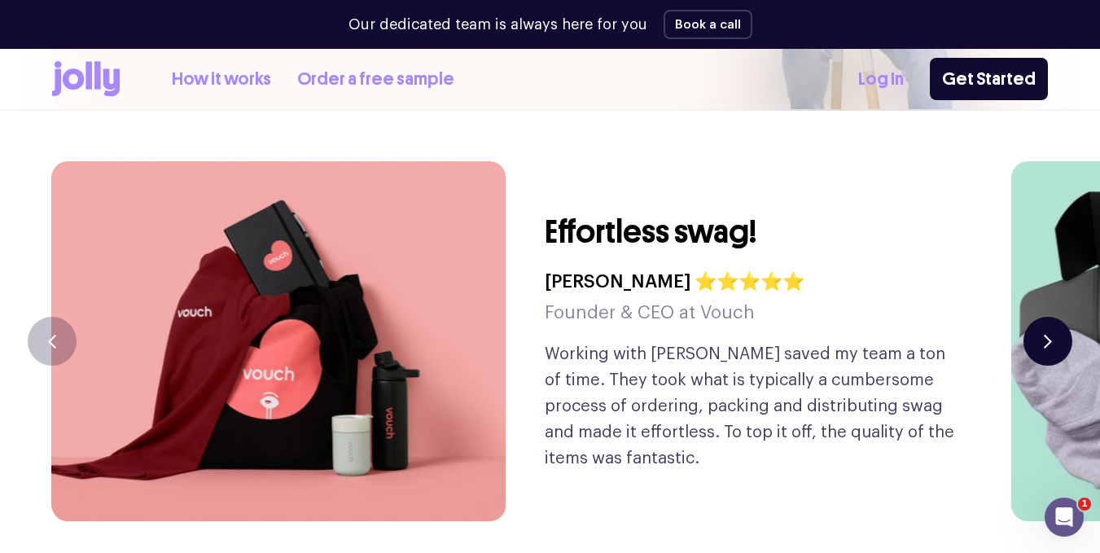
scroll to position [3858, 0]
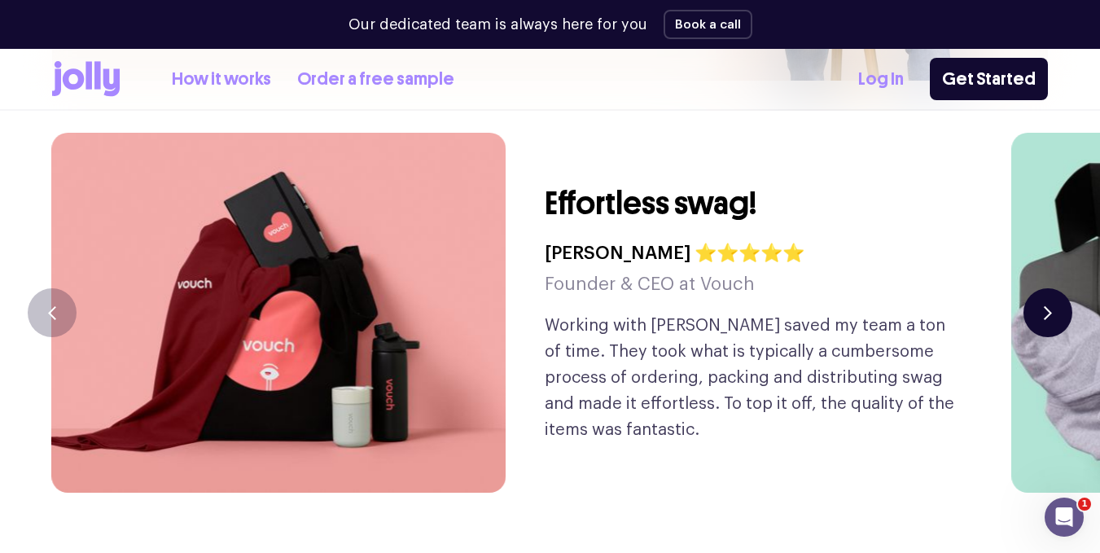
click at [1036, 288] on button "button" at bounding box center [1047, 312] width 49 height 49
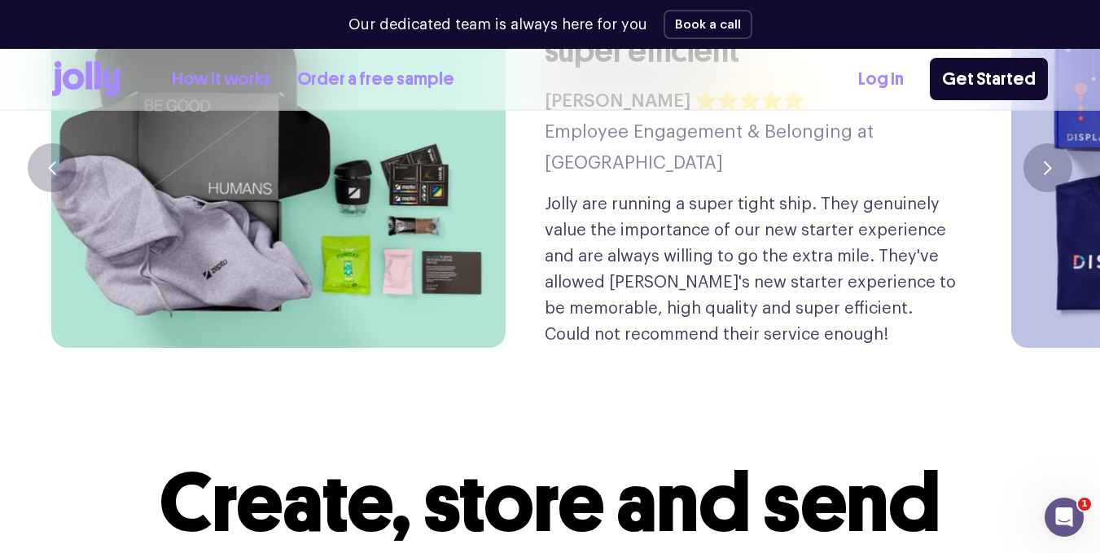
scroll to position [4102, 0]
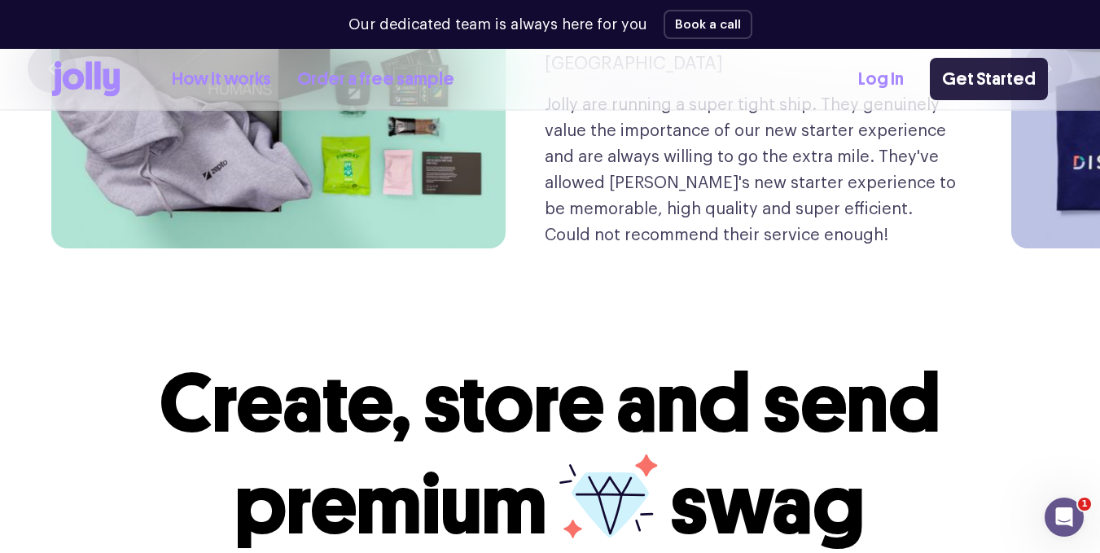
click at [957, 85] on link "Get Started" at bounding box center [989, 79] width 118 height 42
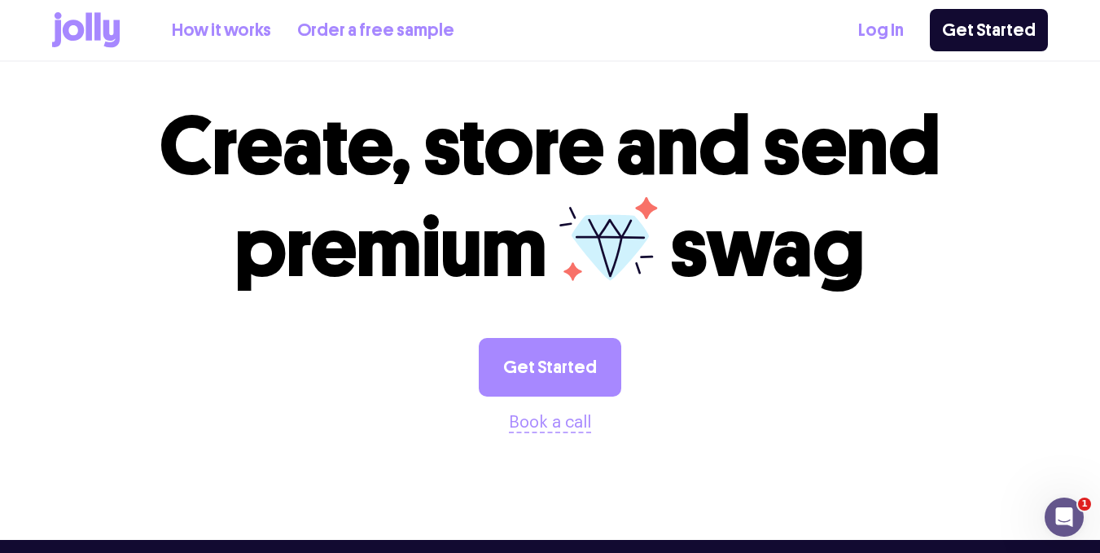
click at [878, 39] on link "Log In" at bounding box center [881, 30] width 46 height 27
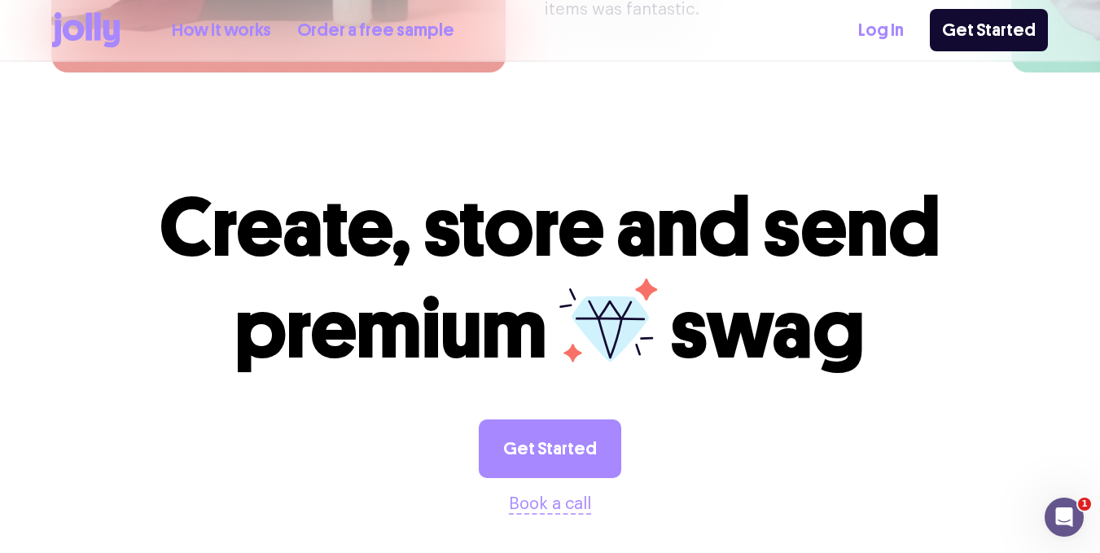
click at [256, 27] on link "How it works" at bounding box center [221, 30] width 99 height 27
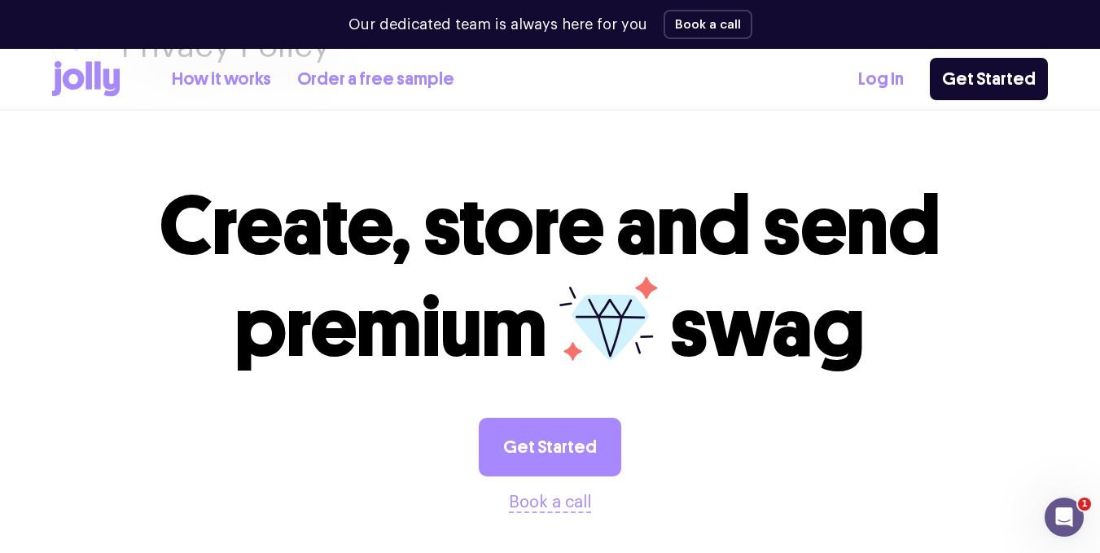
scroll to position [3020, 0]
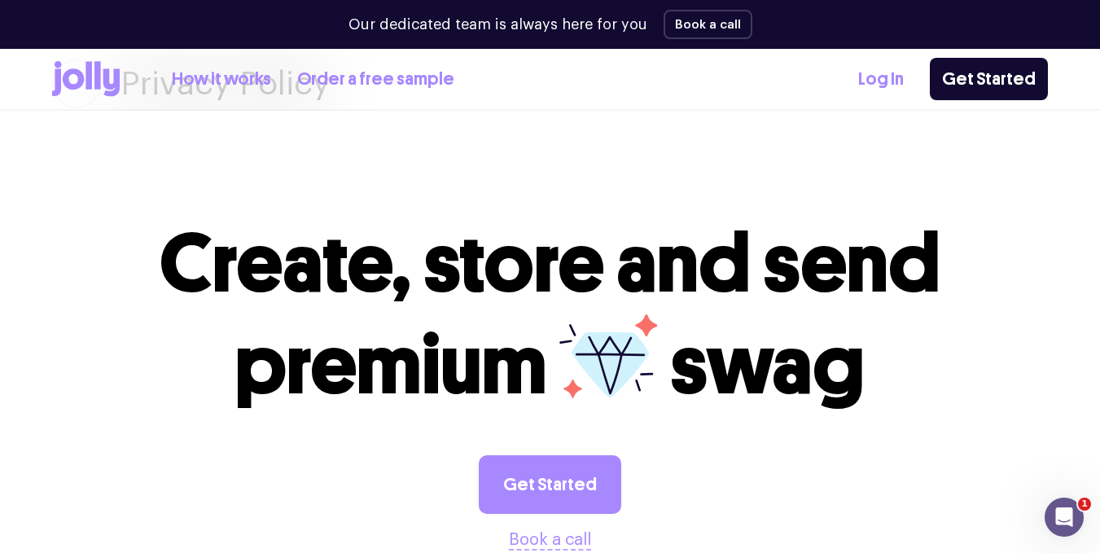
click at [119, 76] on icon at bounding box center [111, 83] width 16 height 28
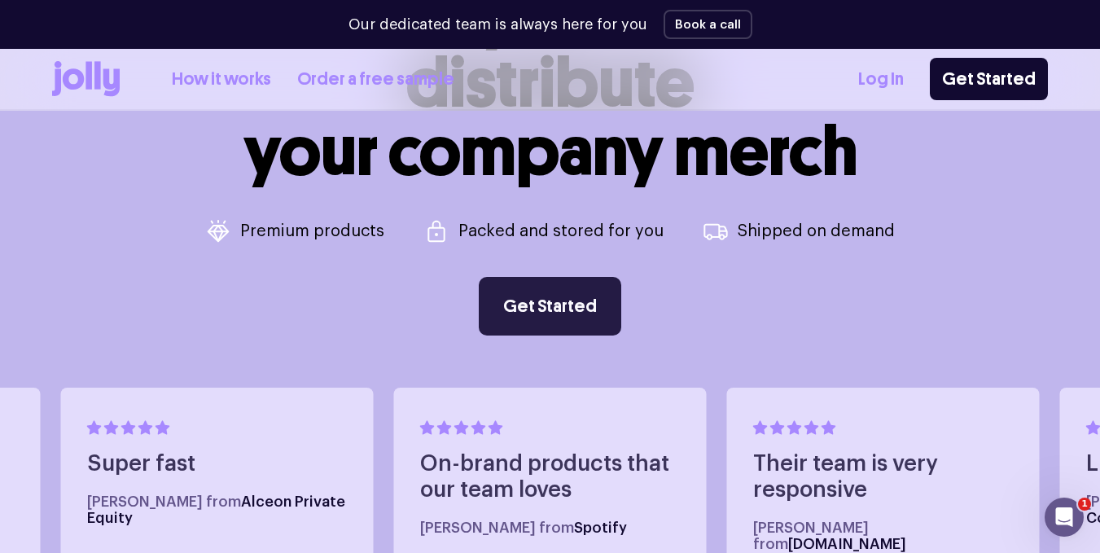
scroll to position [651, 0]
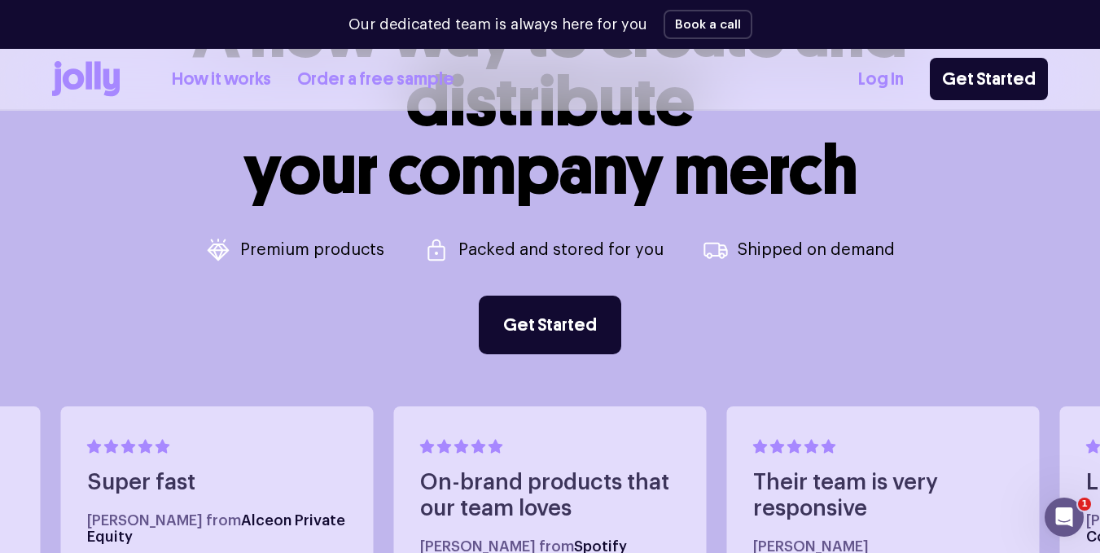
click at [445, 241] on icon at bounding box center [436, 250] width 26 height 26
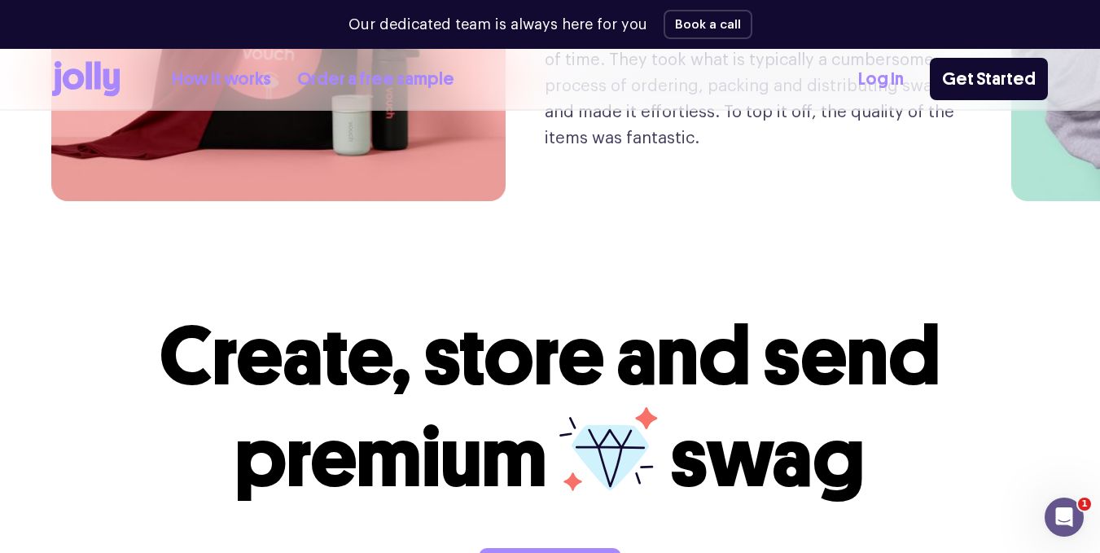
scroll to position [4233, 0]
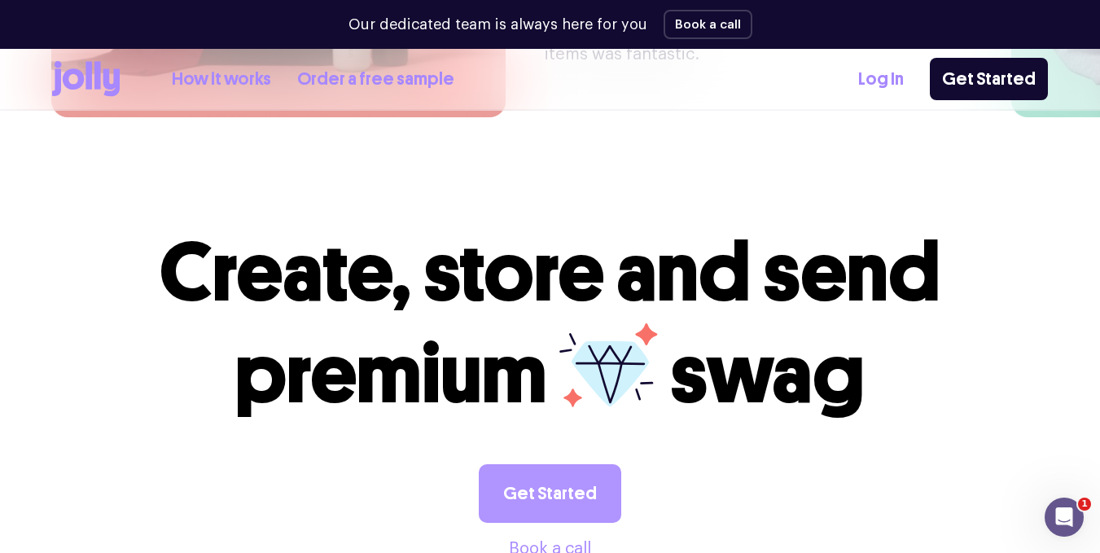
click at [591, 464] on link "Get Started" at bounding box center [550, 493] width 142 height 59
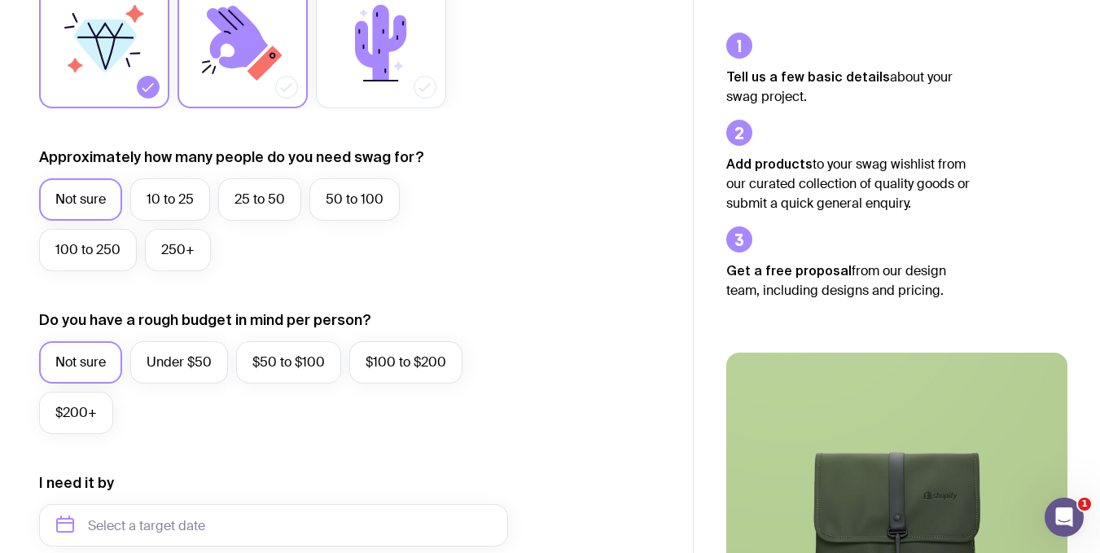
scroll to position [326, 0]
